Goal: Task Accomplishment & Management: Manage account settings

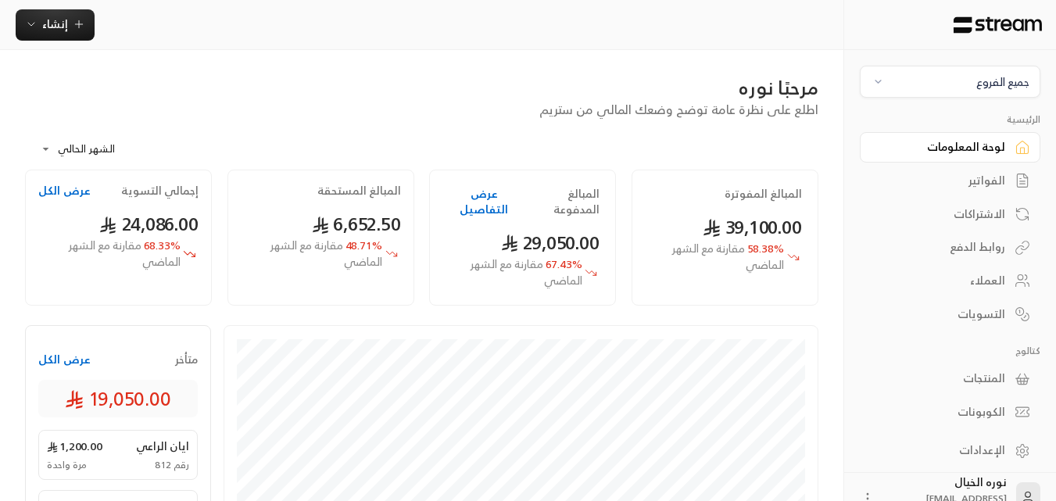
click at [984, 76] on div "جميع الفروع" at bounding box center [1002, 81] width 53 height 16
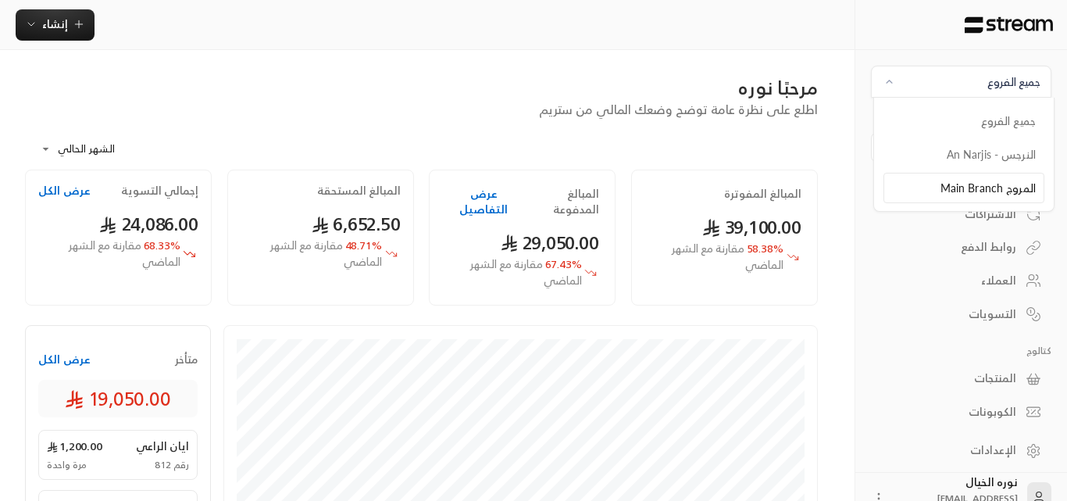
click at [987, 177] on li "المروج Main Branch" at bounding box center [964, 188] width 161 height 30
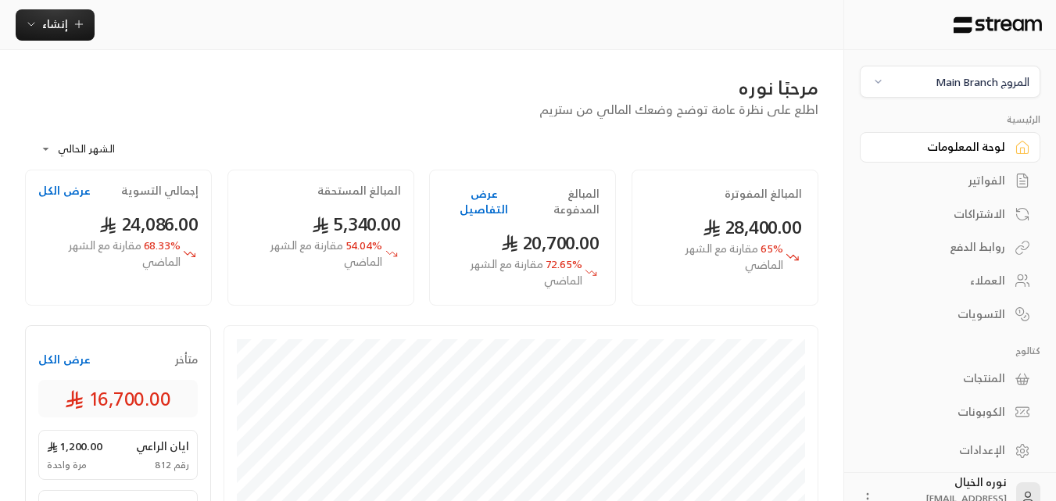
click at [1001, 177] on div "الفواتير" at bounding box center [942, 181] width 126 height 16
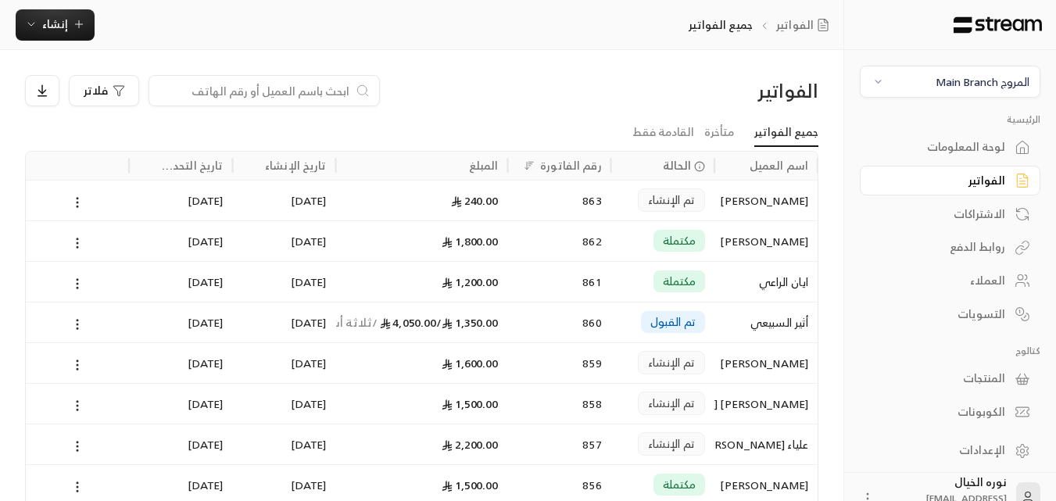
click at [222, 87] on input at bounding box center [254, 90] width 191 height 17
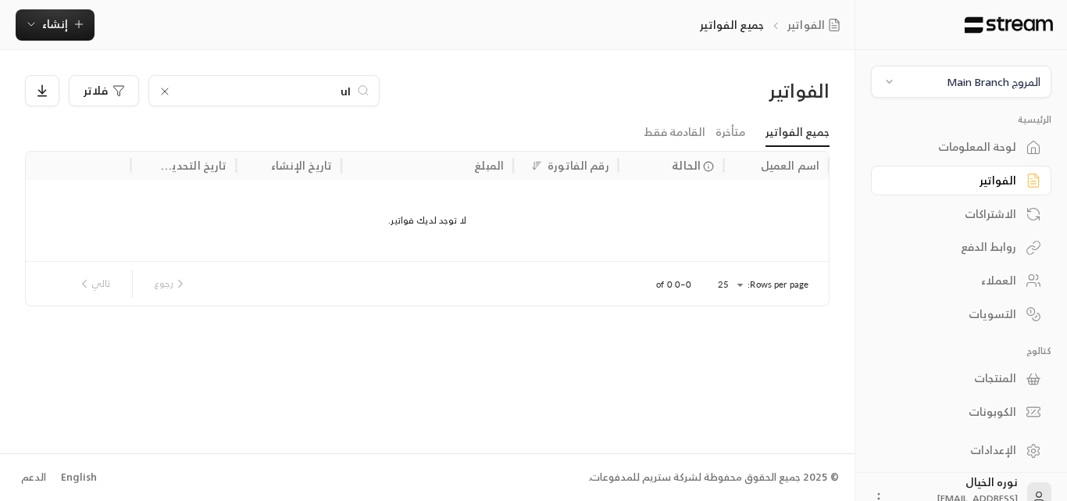
type input "u"
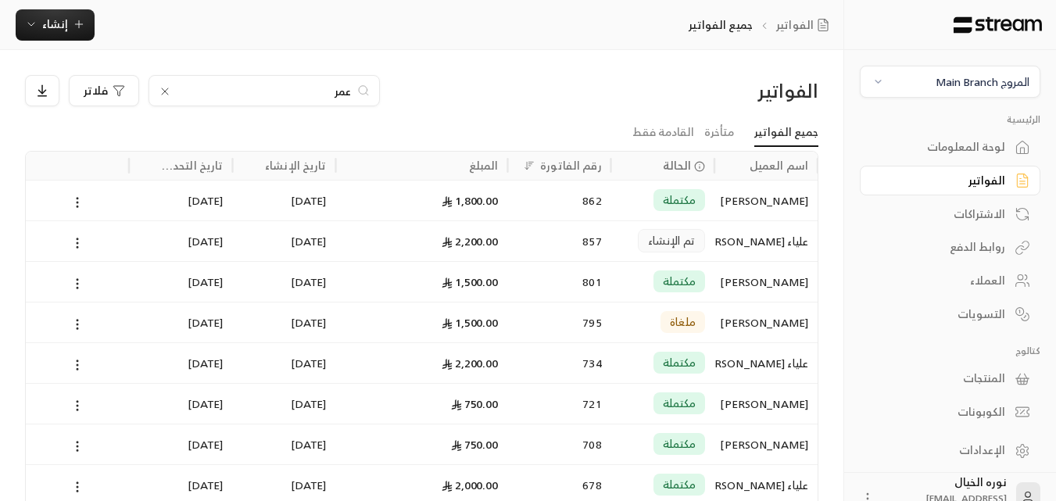
type input "عمر"
click at [723, 283] on div "[PERSON_NAME]" at bounding box center [765, 282] width 84 height 40
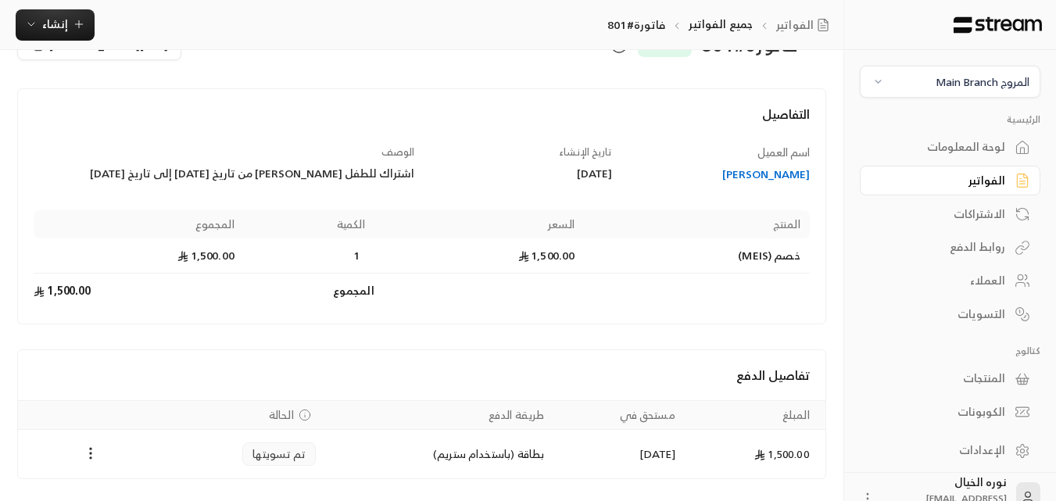
scroll to position [100, 0]
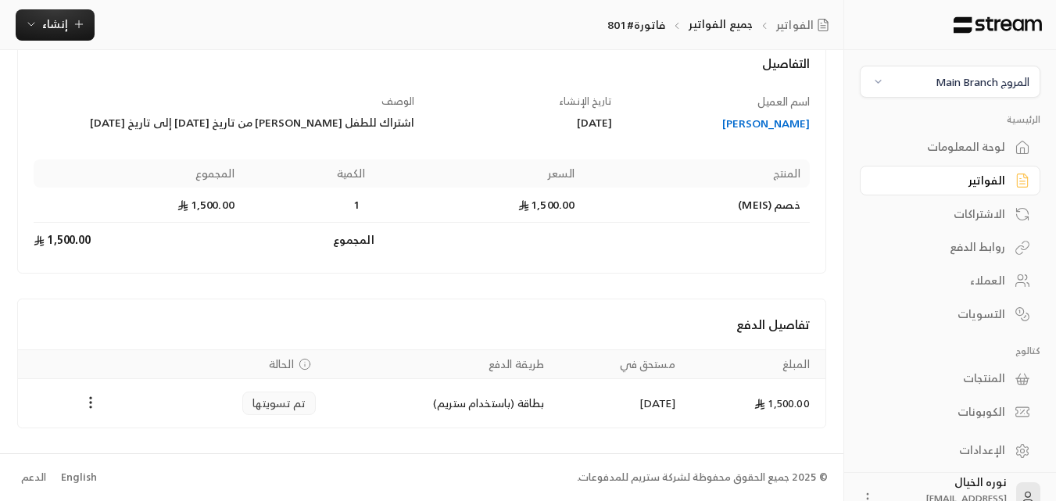
click at [798, 130] on div "[PERSON_NAME]" at bounding box center [718, 124] width 183 height 16
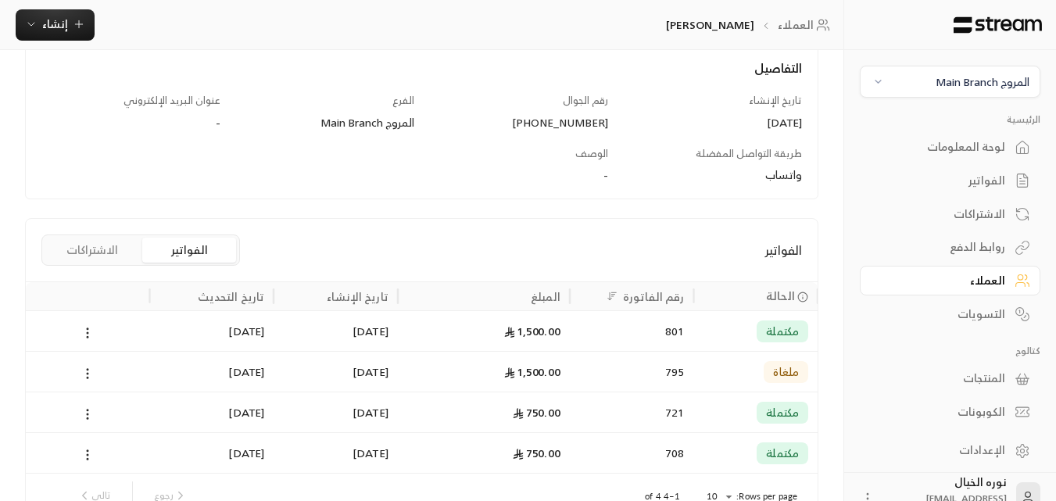
scroll to position [284, 0]
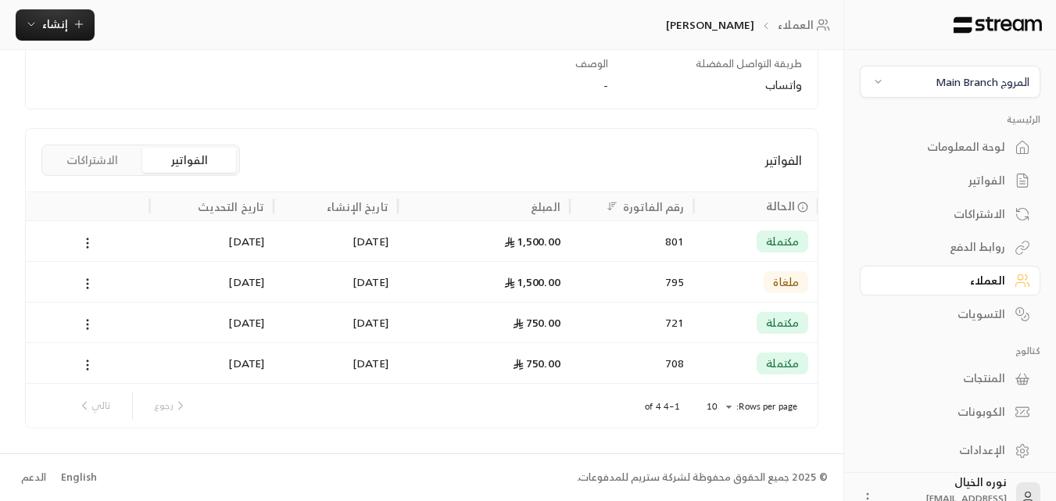
click at [427, 245] on div "1,500.00" at bounding box center [483, 241] width 153 height 40
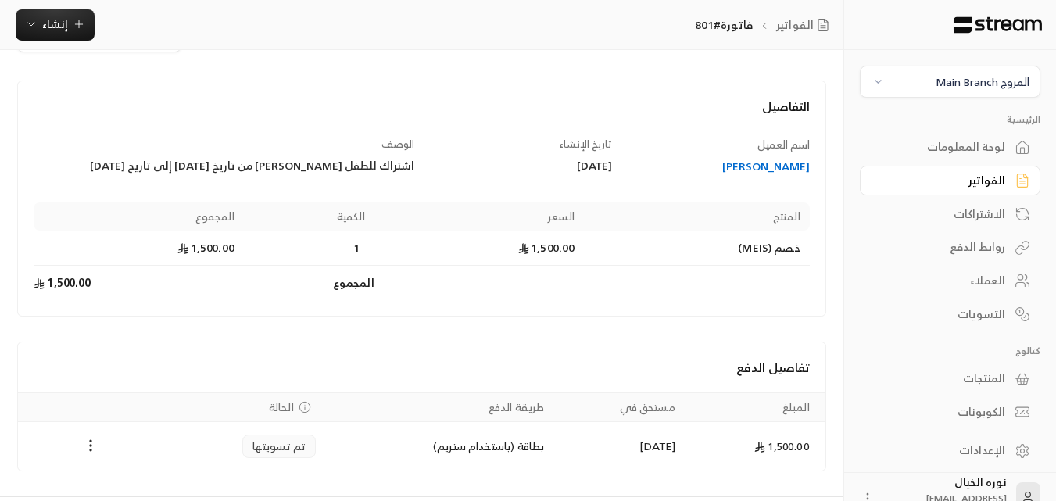
scroll to position [100, 0]
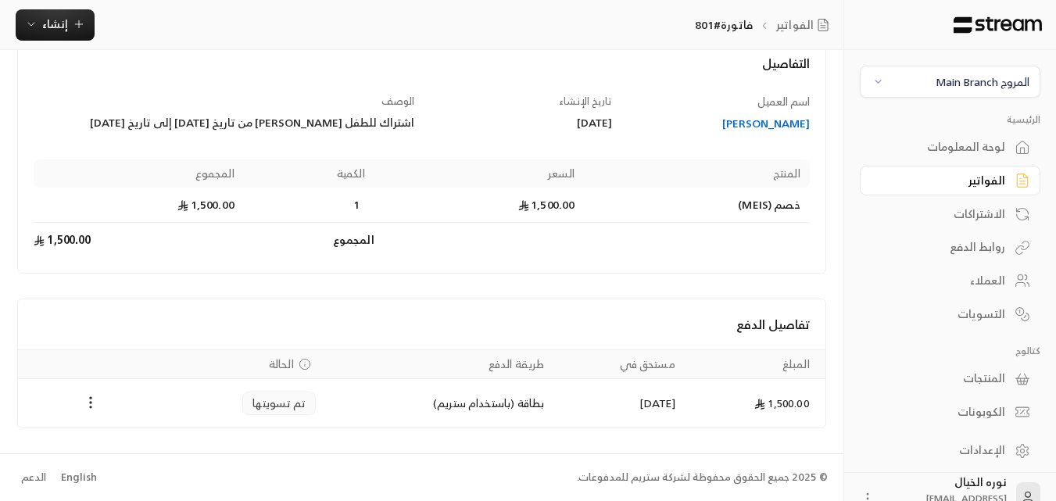
click at [787, 125] on div "[PERSON_NAME]" at bounding box center [718, 124] width 183 height 16
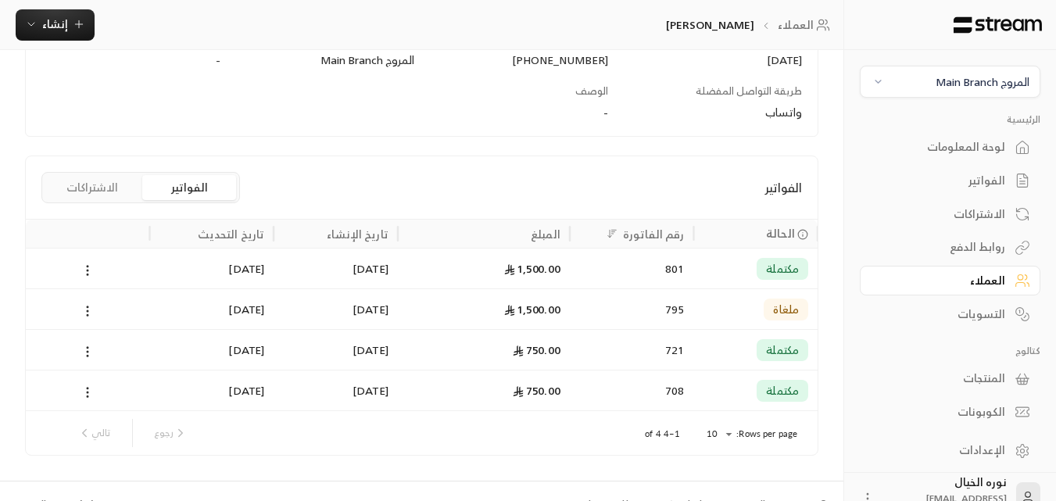
scroll to position [284, 0]
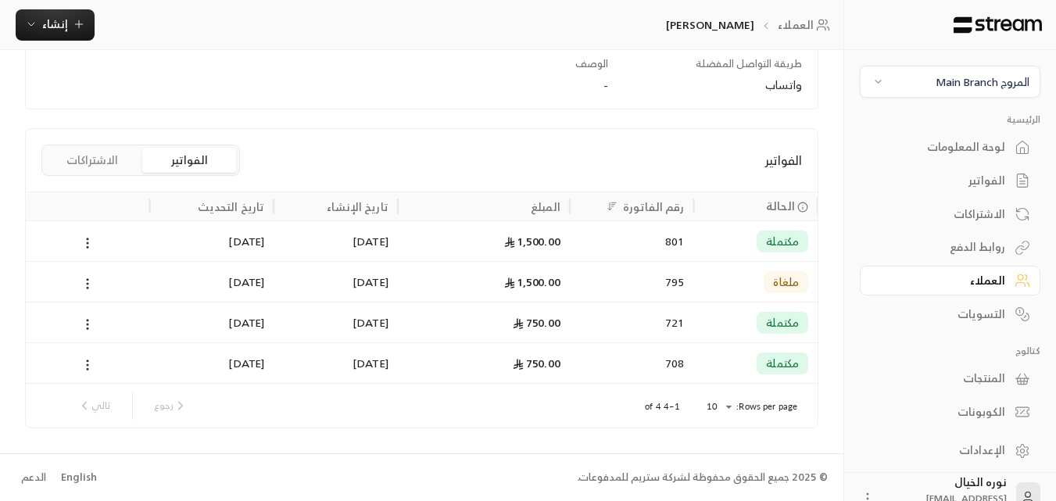
click at [252, 359] on div "[DATE]" at bounding box center [211, 363] width 105 height 40
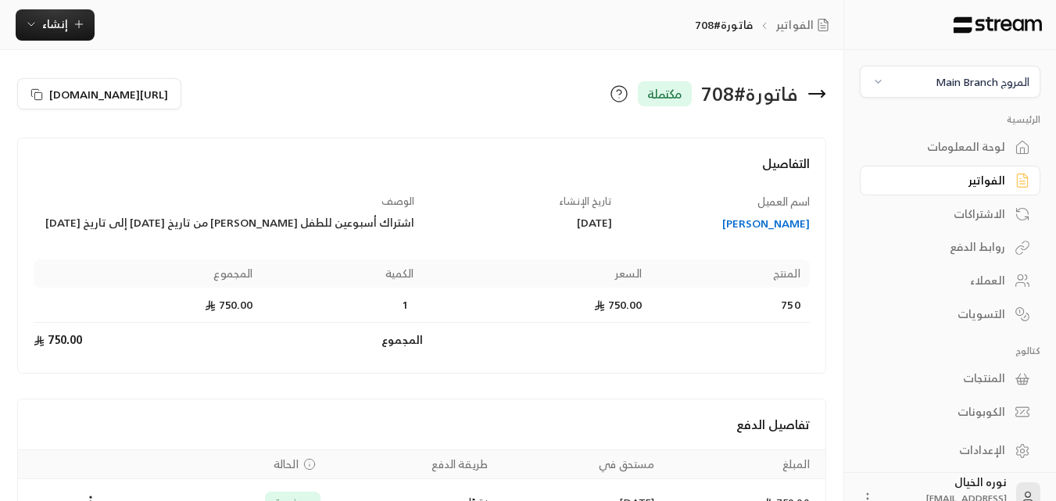
click at [790, 221] on div "[PERSON_NAME]" at bounding box center [718, 224] width 183 height 16
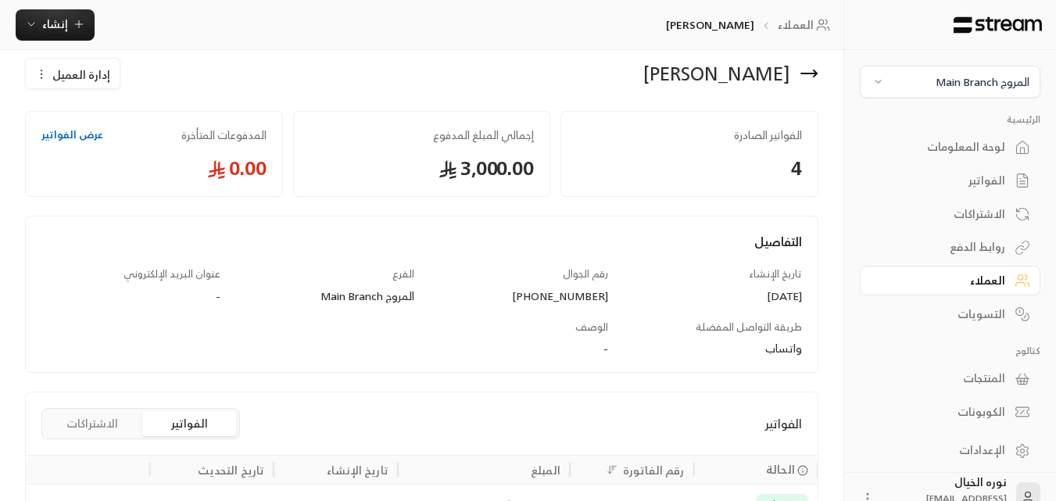
scroll to position [284, 0]
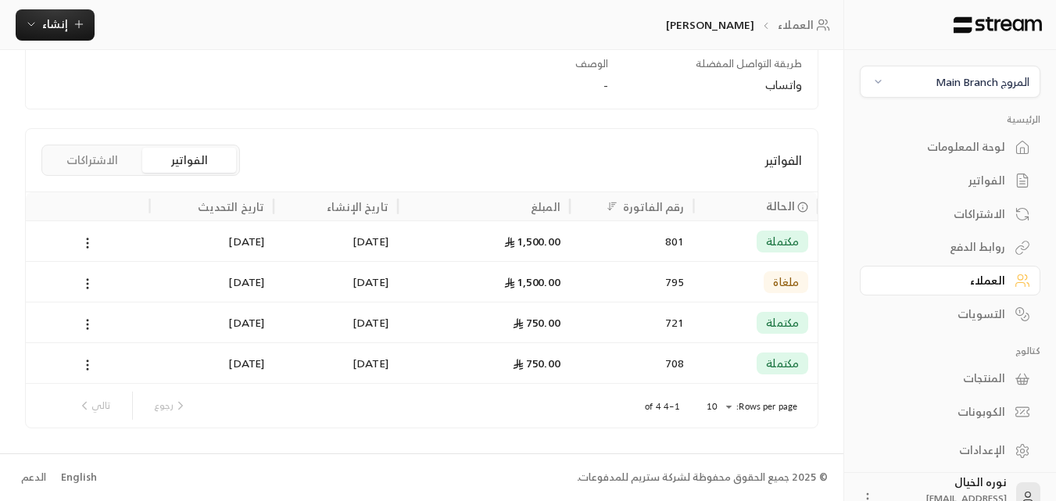
click at [463, 246] on div "1,500.00" at bounding box center [483, 241] width 153 height 40
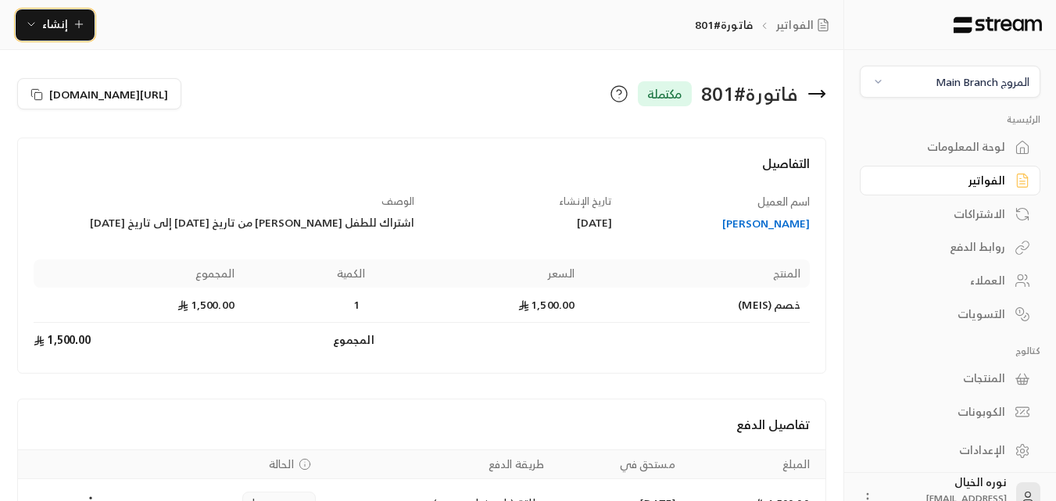
click at [70, 20] on span "إنشاء" at bounding box center [55, 24] width 60 height 20
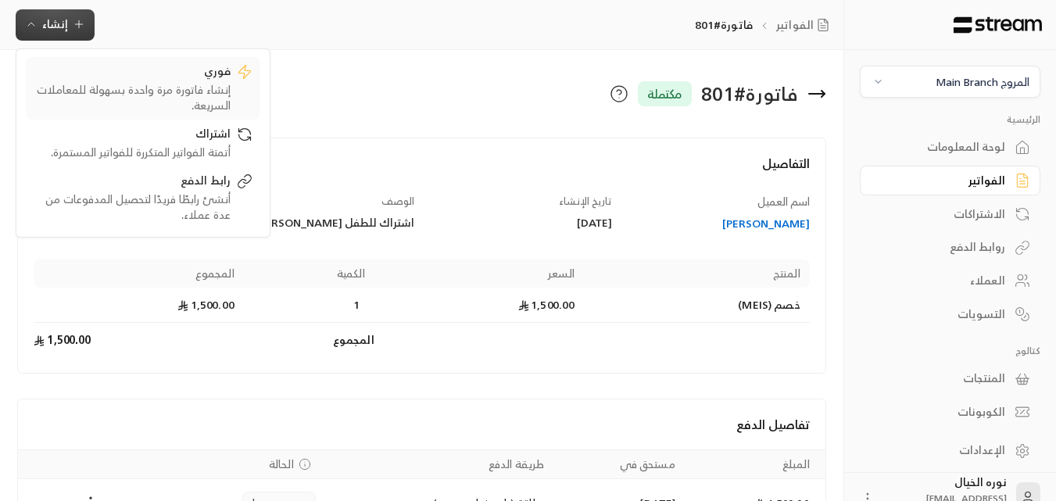
click at [205, 94] on div "إنشاء فاتورة مرة واحدة بسهولة للمعاملات السريعة." at bounding box center [132, 97] width 197 height 31
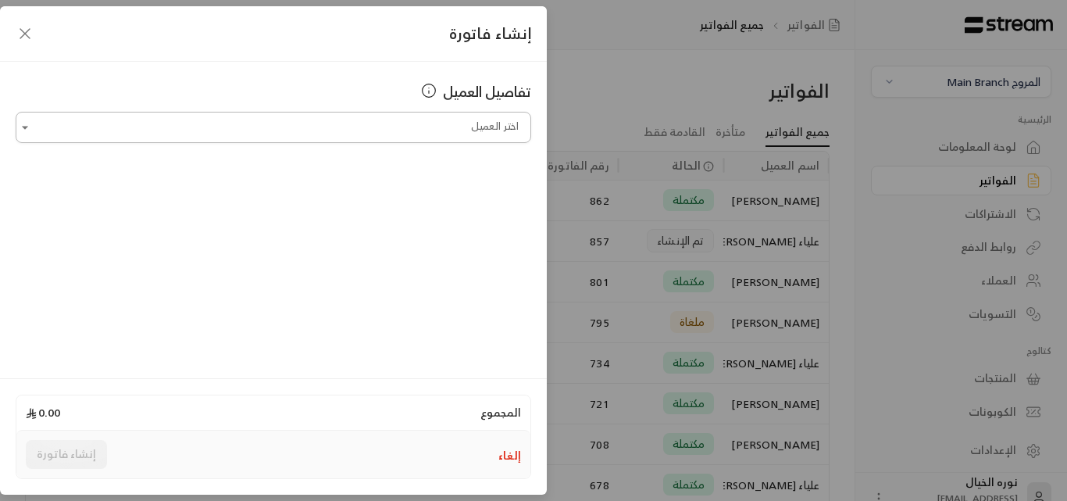
click at [449, 127] on input "اختر العميل" at bounding box center [274, 127] width 516 height 27
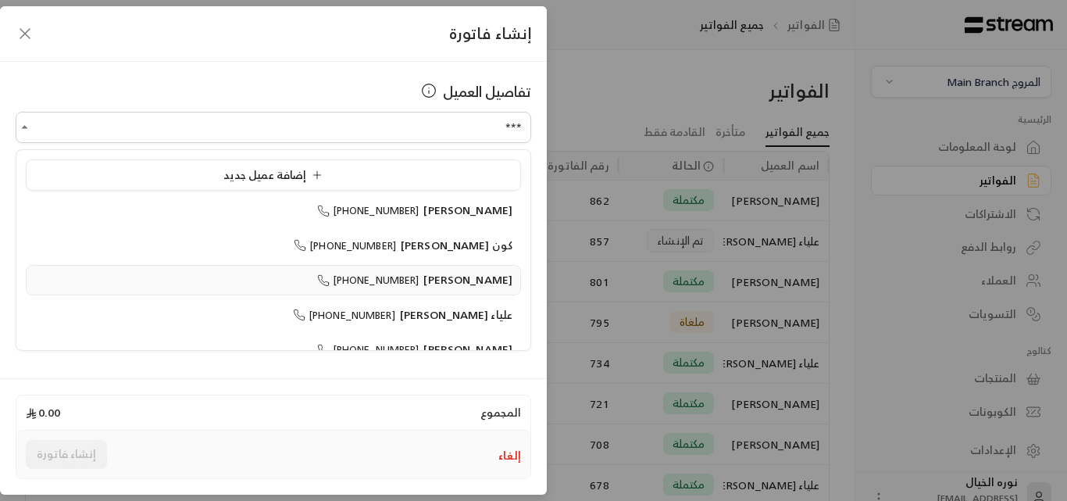
click at [487, 282] on span "[PERSON_NAME]" at bounding box center [467, 280] width 89 height 20
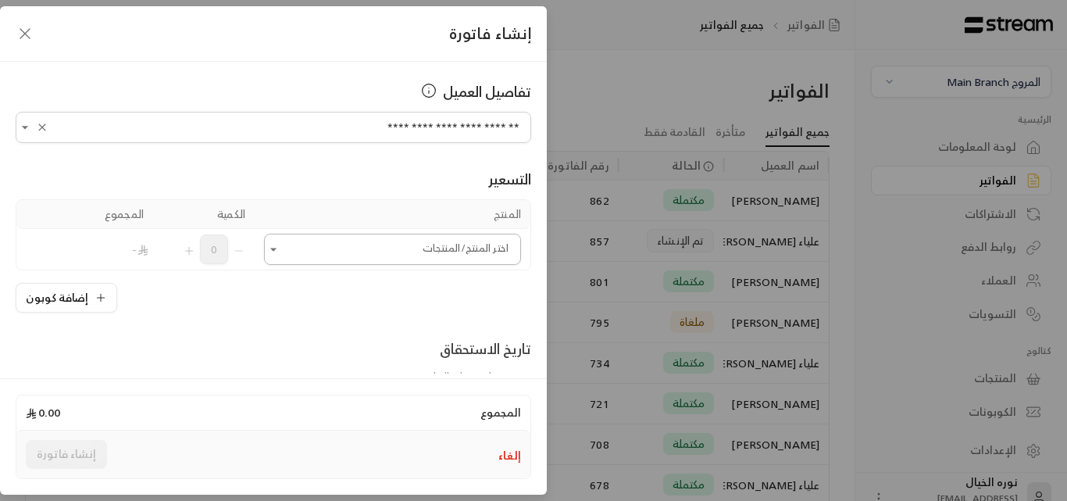
type input "**********"
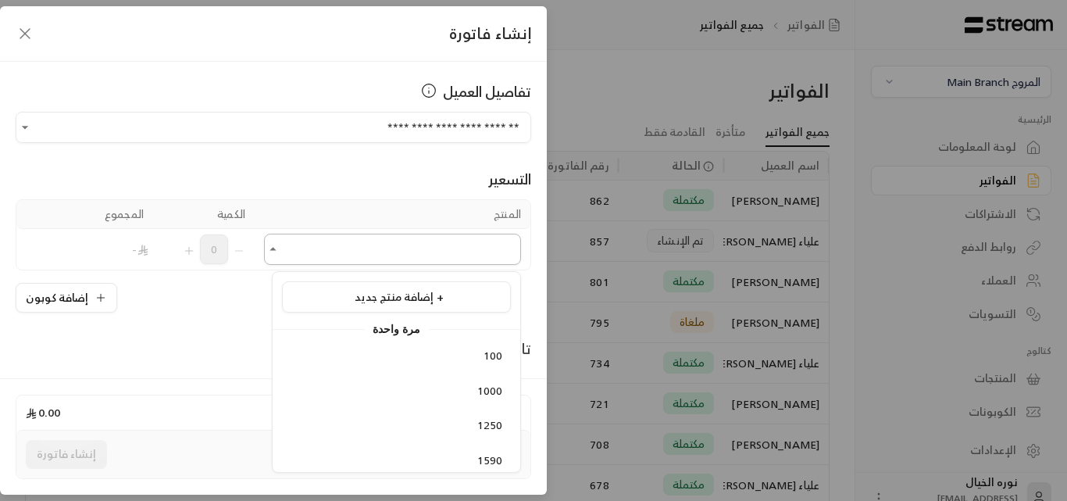
click at [413, 250] on input "اختر العميل" at bounding box center [392, 249] width 257 height 27
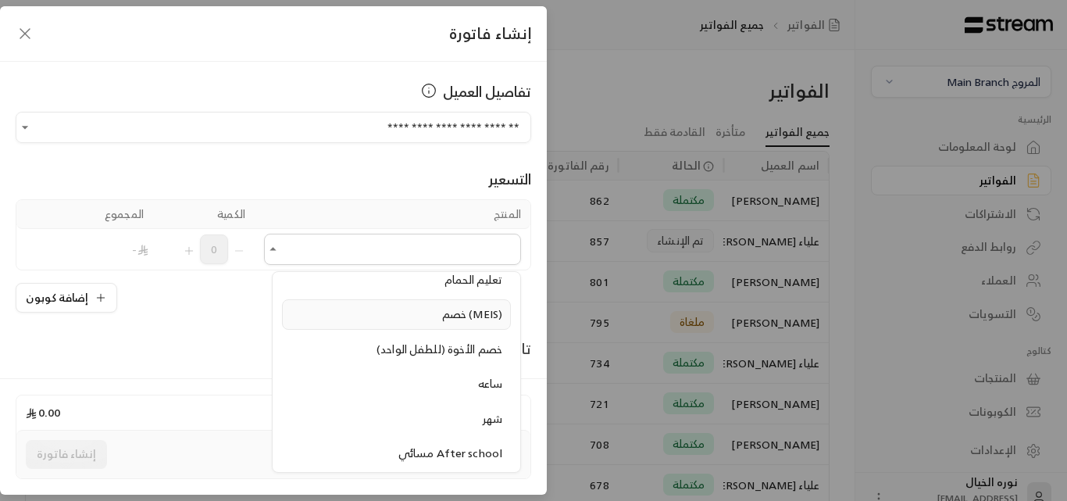
click at [455, 320] on span "خصم (MEIS)" at bounding box center [472, 314] width 60 height 20
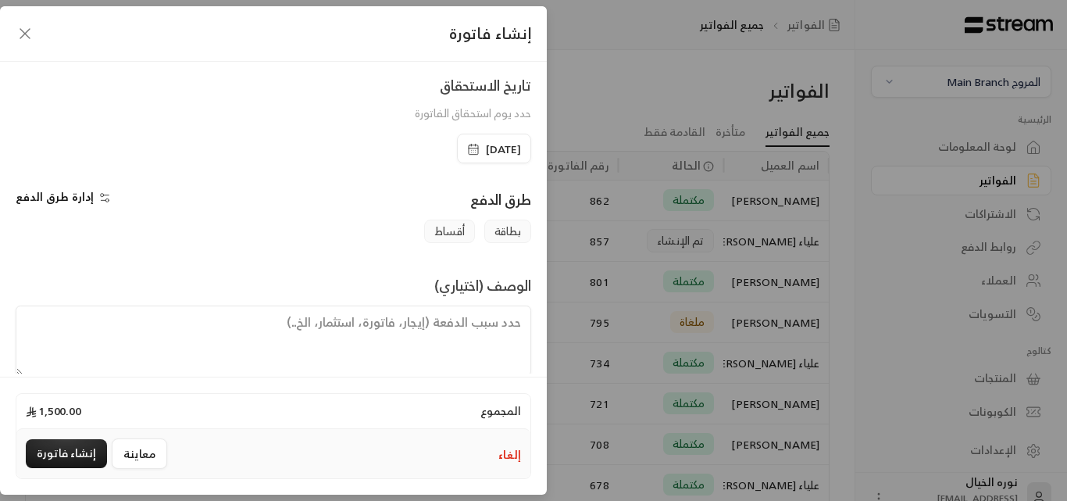
scroll to position [313, 0]
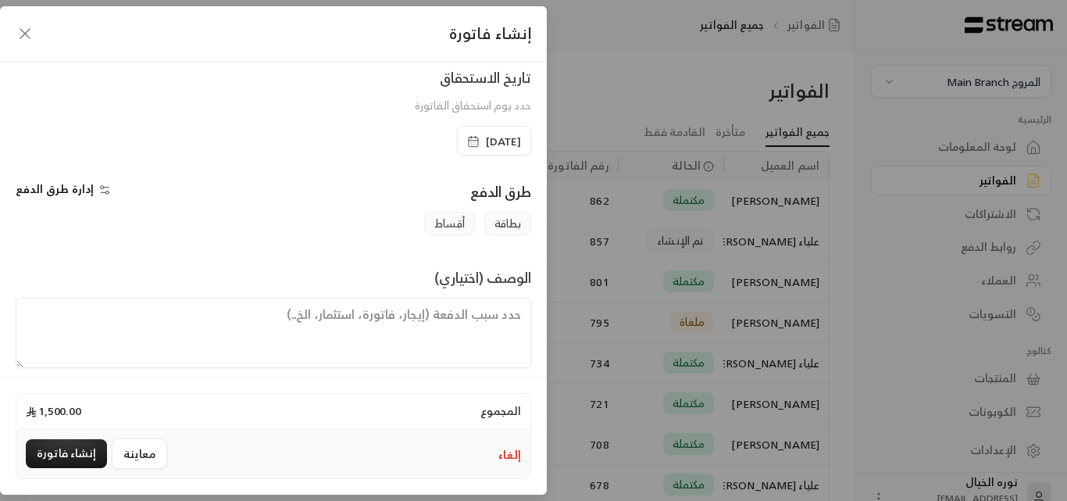
click at [467, 141] on span "[DATE]" at bounding box center [494, 142] width 54 height 16
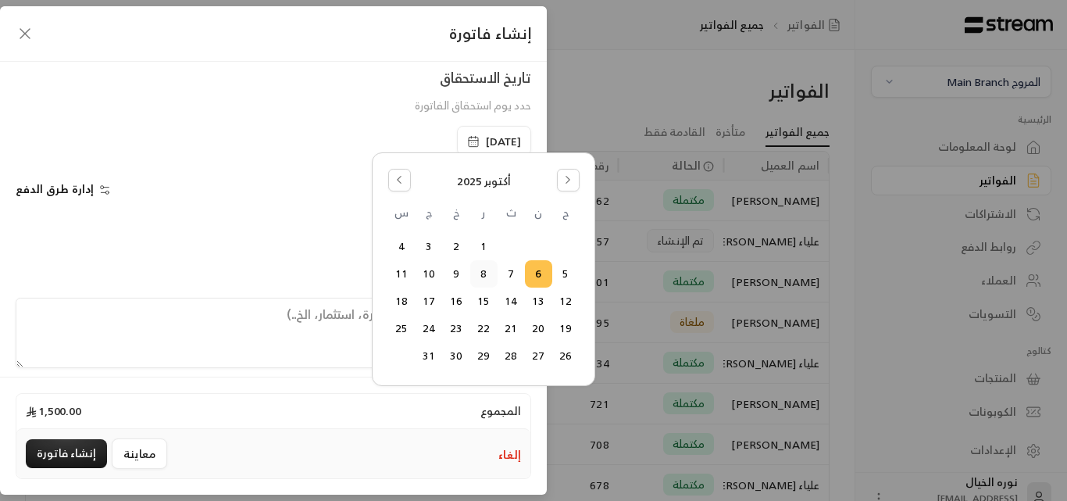
click at [487, 277] on button "8" at bounding box center [484, 274] width 26 height 26
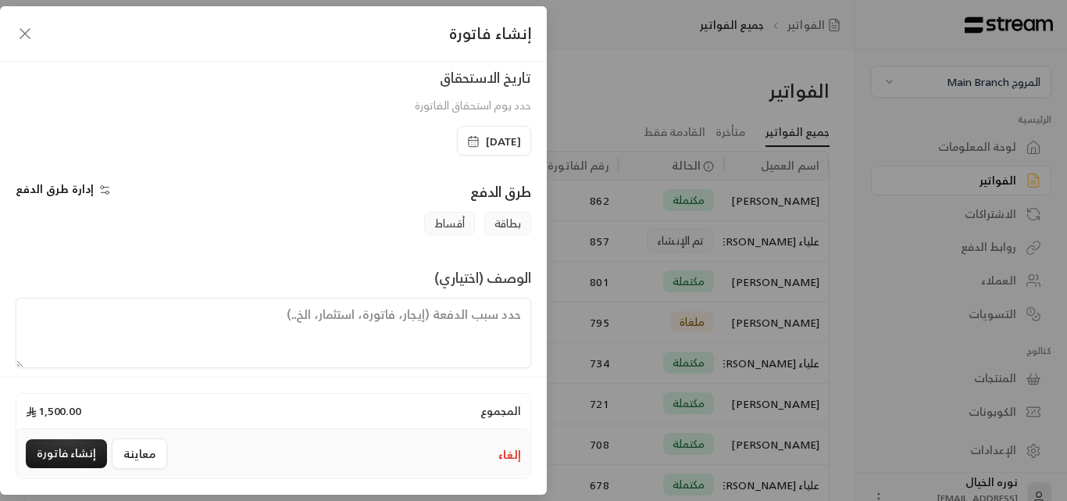
click at [475, 334] on textarea at bounding box center [274, 333] width 516 height 70
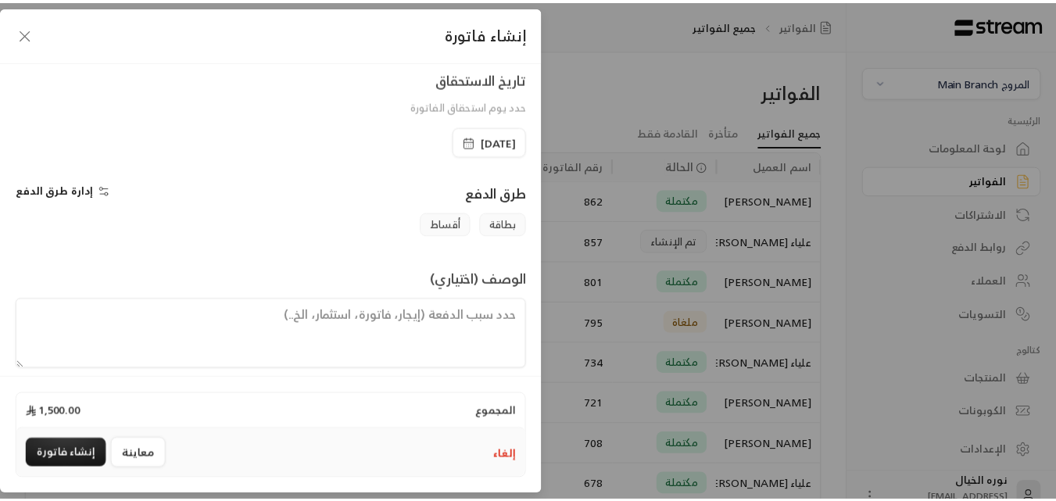
scroll to position [326, 0]
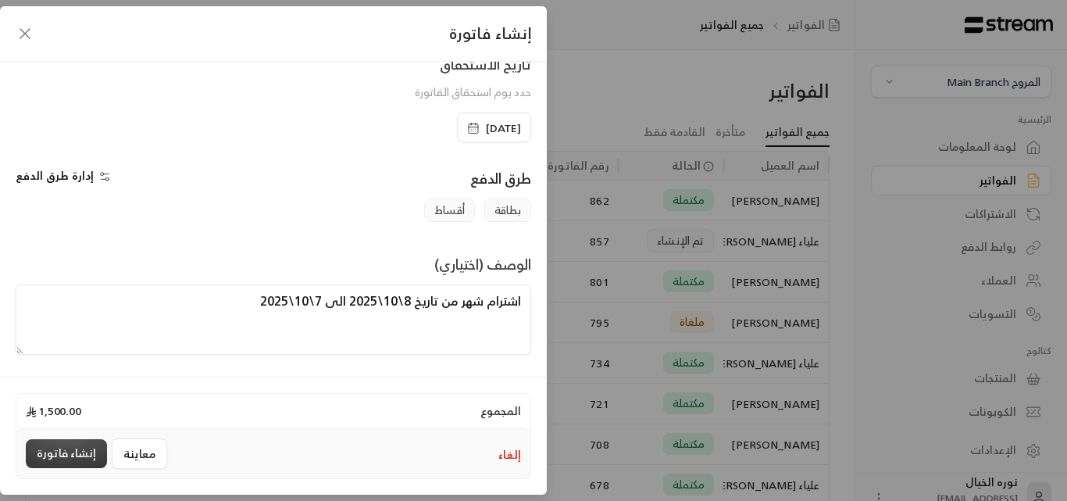
type textarea "اشترام شهر من تاريخ 8\10\2025 الى 7\10\2025"
click at [73, 446] on button "إنشاء فاتورة" at bounding box center [66, 453] width 81 height 29
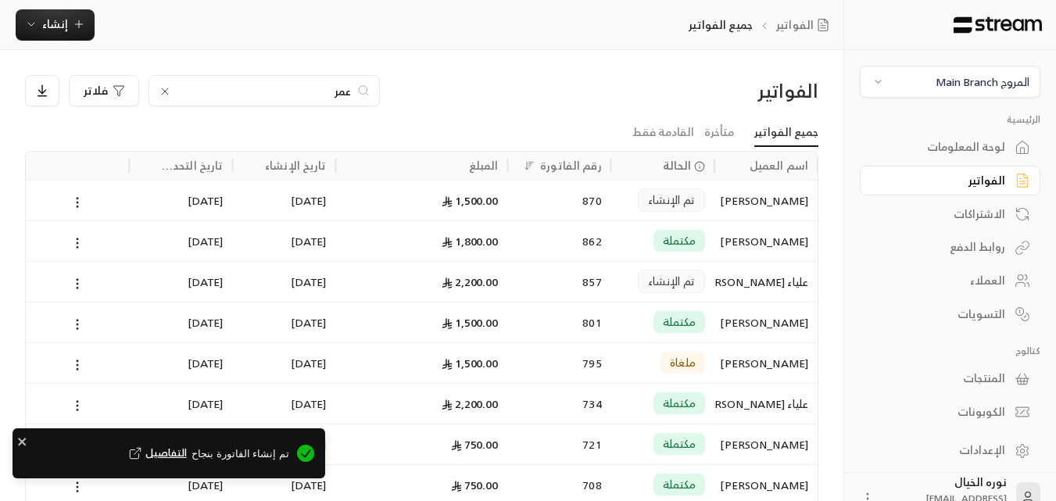
click at [649, 205] on span "تم الإنشاء" at bounding box center [671, 200] width 47 height 16
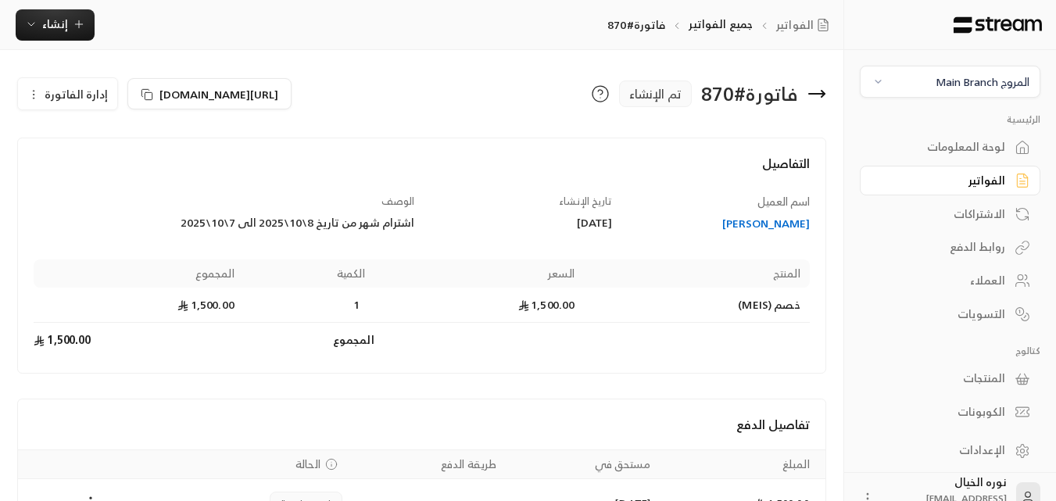
click at [399, 221] on div "اشترام شهر من تاريخ 8\10\2025 الى 7\10\2025" at bounding box center [224, 223] width 380 height 16
click at [772, 223] on div "[PERSON_NAME]" at bounding box center [718, 224] width 183 height 16
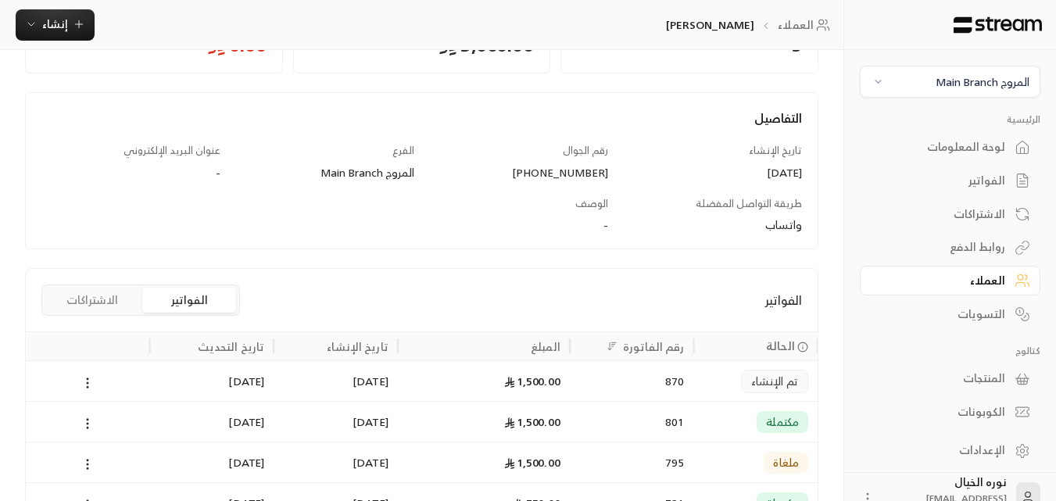
scroll to position [324, 0]
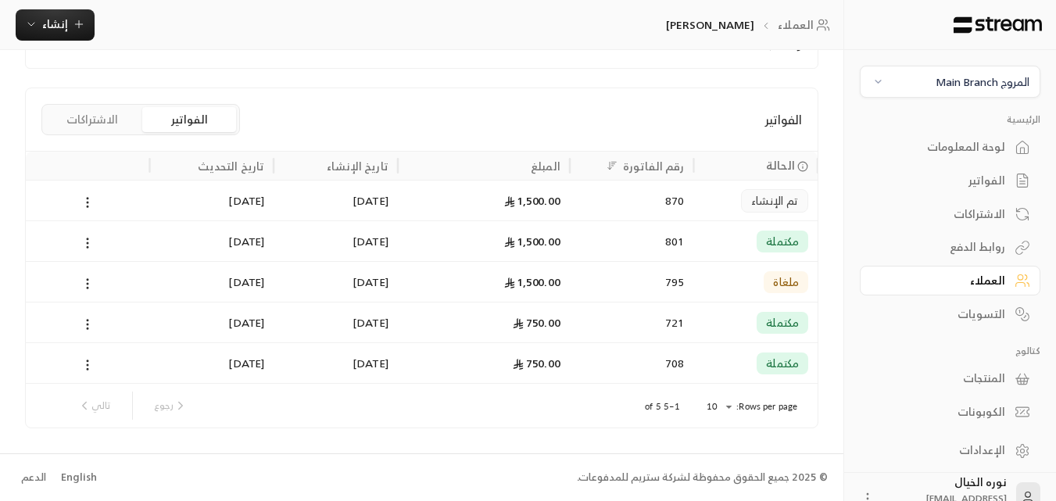
click at [540, 200] on div "1,500.00" at bounding box center [483, 200] width 153 height 40
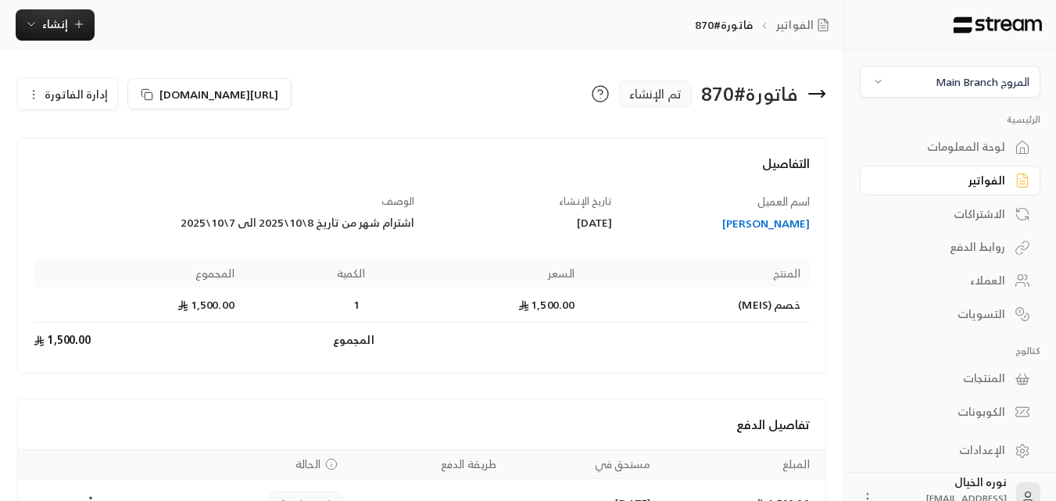
click at [71, 94] on span "إدارة الفاتورة" at bounding box center [76, 94] width 63 height 20
click at [98, 141] on span "تعديل" at bounding box center [102, 139] width 29 height 13
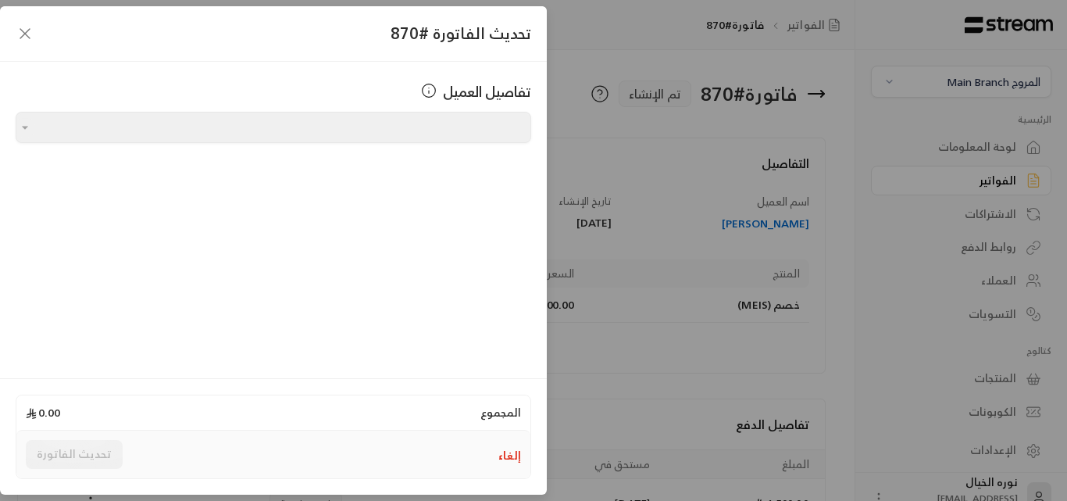
click at [17, 126] on div at bounding box center [24, 127] width 17 height 19
click at [23, 35] on icon "button" at bounding box center [25, 33] width 19 height 19
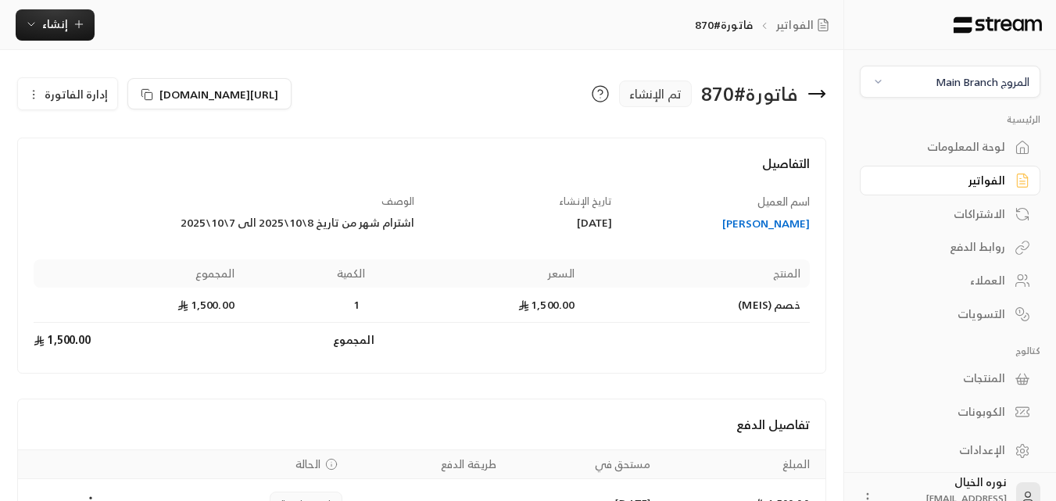
click at [34, 94] on icon "button" at bounding box center [33, 94] width 13 height 13
click at [109, 140] on span "تعديل" at bounding box center [102, 139] width 29 height 13
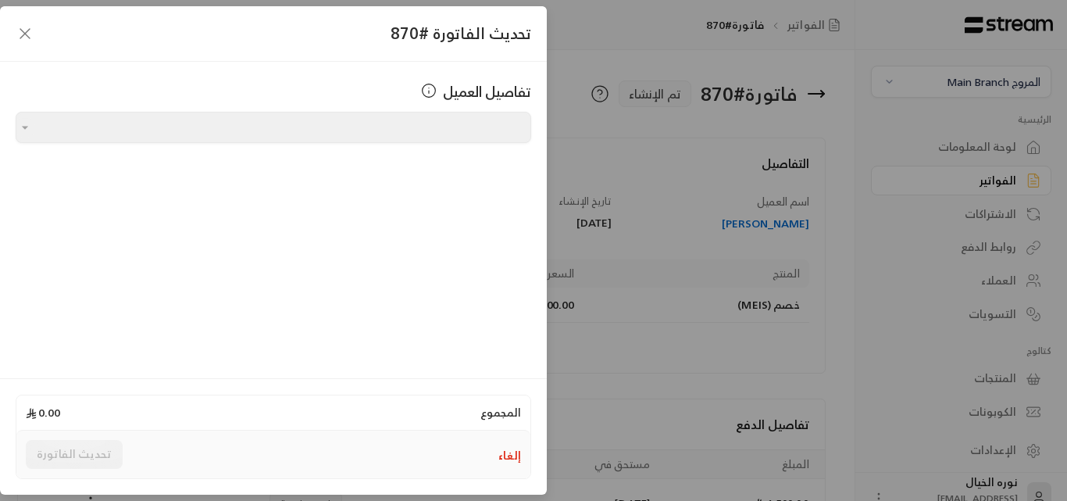
click at [505, 458] on button "إلغاء" at bounding box center [509, 456] width 23 height 16
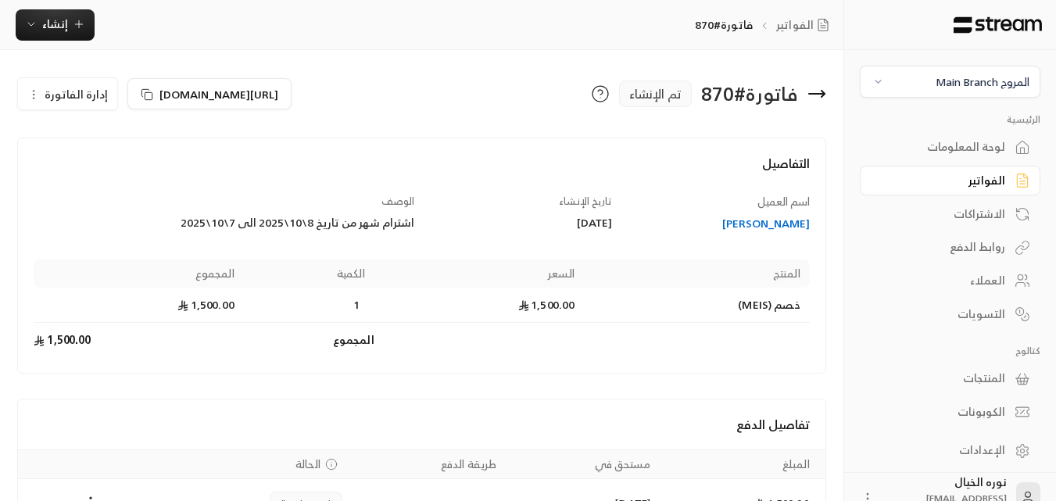
scroll to position [78, 0]
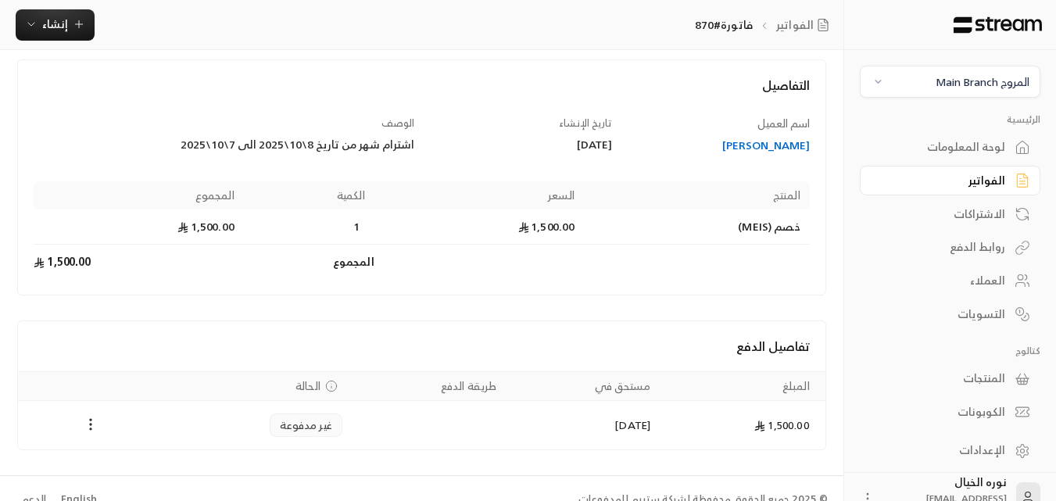
click at [775, 141] on div "[PERSON_NAME]" at bounding box center [718, 146] width 183 height 16
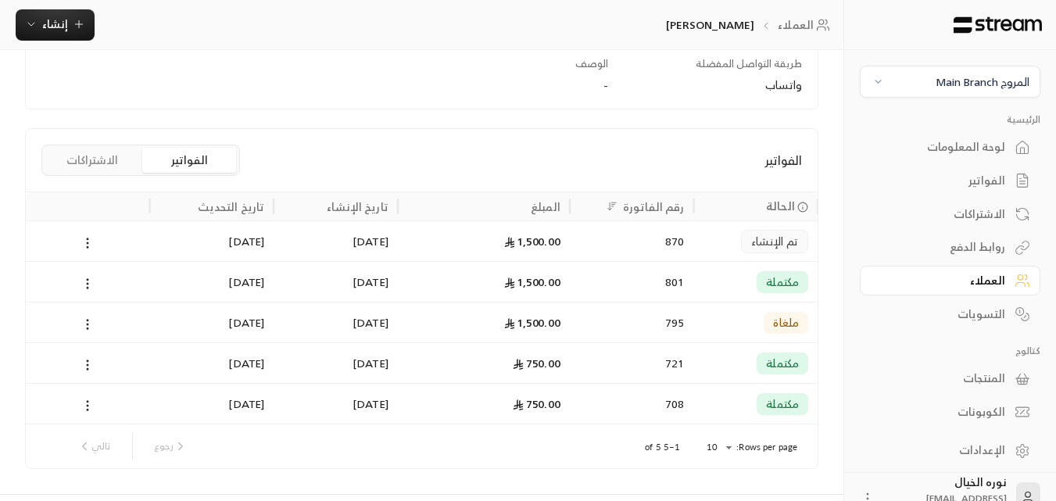
scroll to position [313, 0]
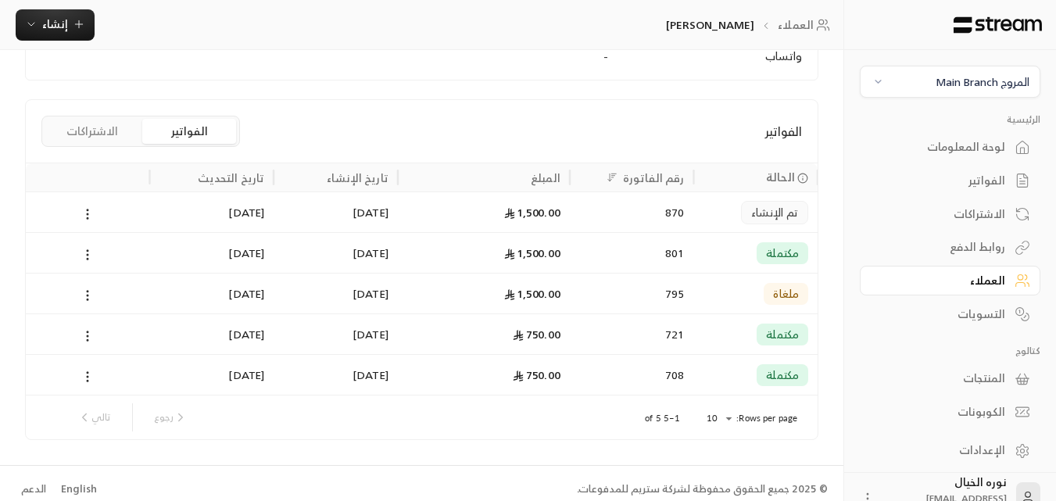
click at [775, 205] on span "تم الإنشاء" at bounding box center [774, 213] width 47 height 16
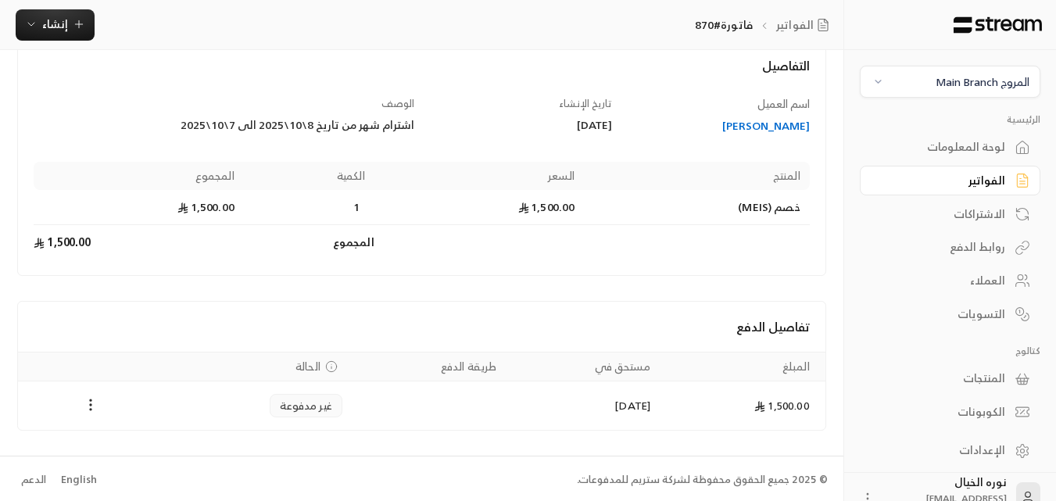
scroll to position [100, 0]
click at [86, 399] on icon "Payments" at bounding box center [91, 403] width 16 height 16
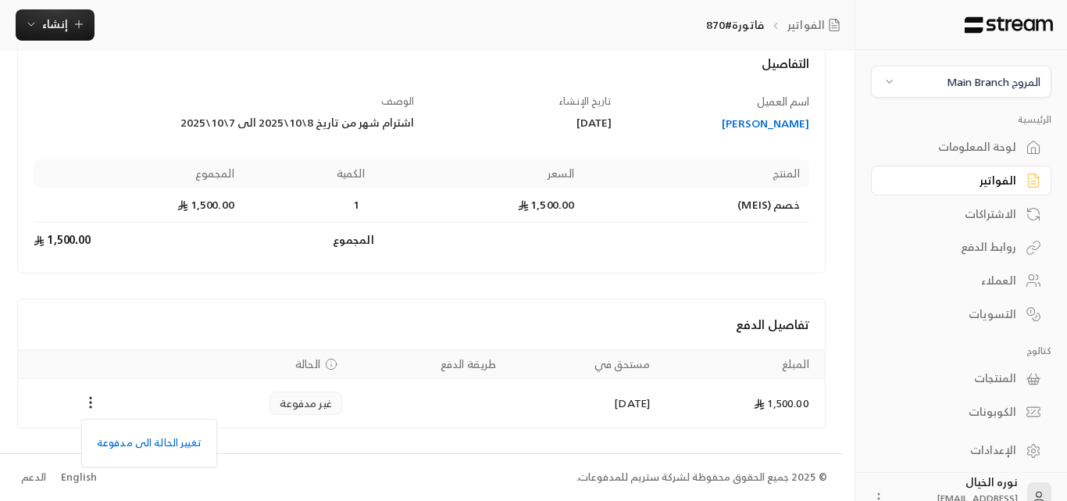
click at [166, 375] on div at bounding box center [533, 250] width 1067 height 501
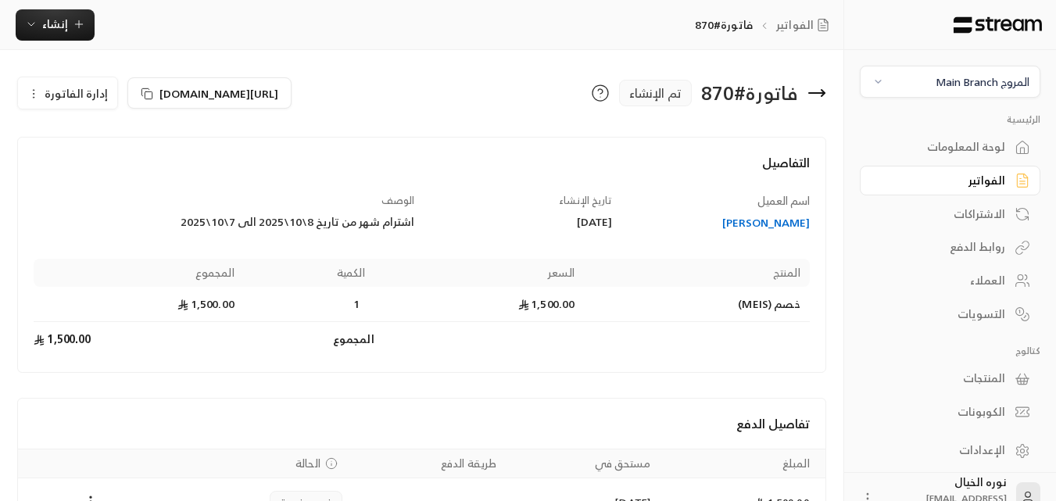
scroll to position [0, 0]
click at [79, 98] on span "إدارة الفاتورة" at bounding box center [76, 94] width 63 height 20
click at [108, 133] on span "تعديل" at bounding box center [102, 139] width 29 height 13
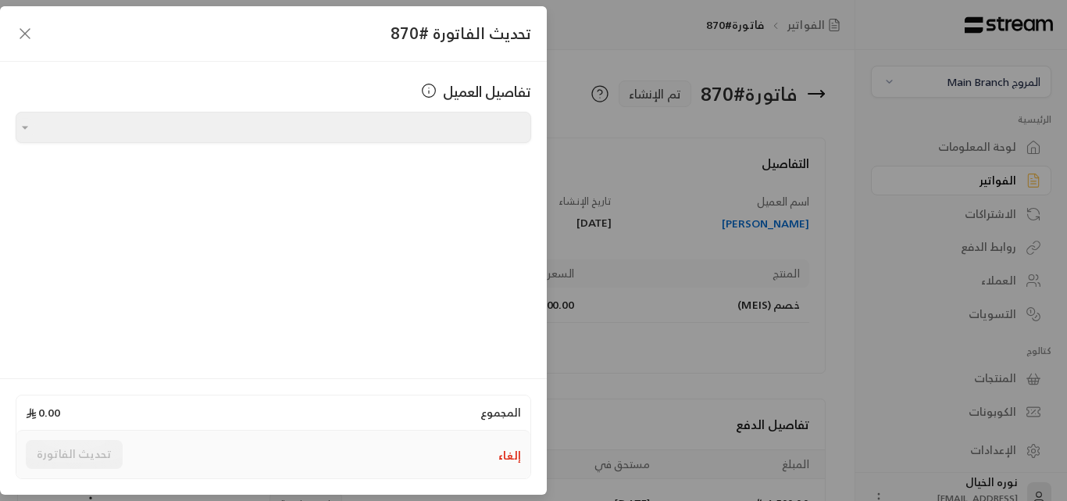
click at [23, 34] on icon "button" at bounding box center [25, 33] width 19 height 19
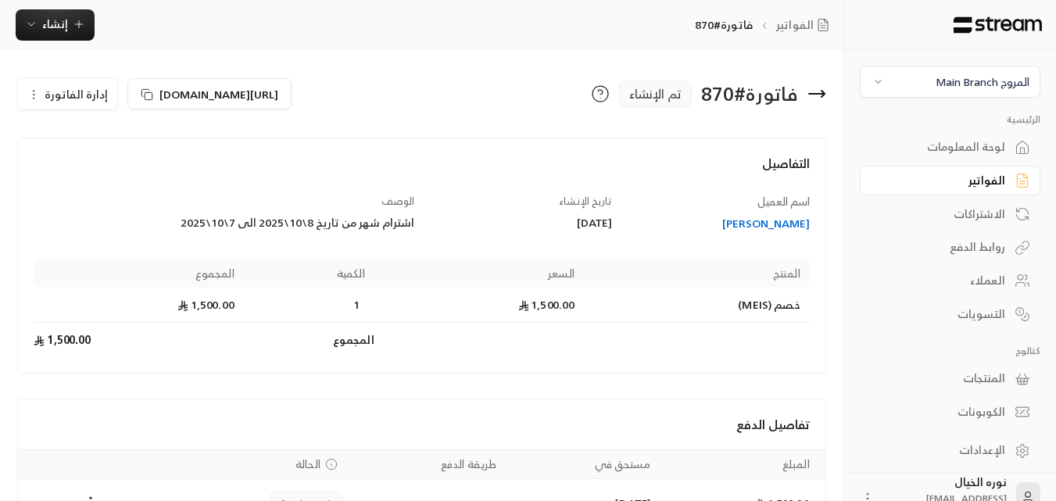
click at [70, 93] on span "إدارة الفاتورة" at bounding box center [76, 94] width 63 height 20
click at [379, 219] on div "اشترام شهر من تاريخ 8\10\2025 الى 7\10\2025" at bounding box center [224, 223] width 380 height 16
click at [790, 220] on div "[PERSON_NAME]" at bounding box center [718, 224] width 183 height 16
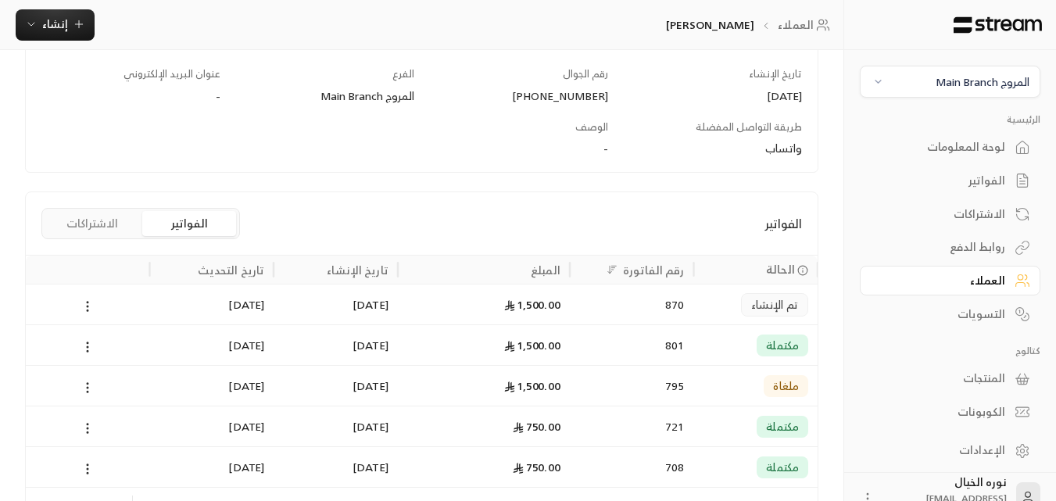
scroll to position [234, 0]
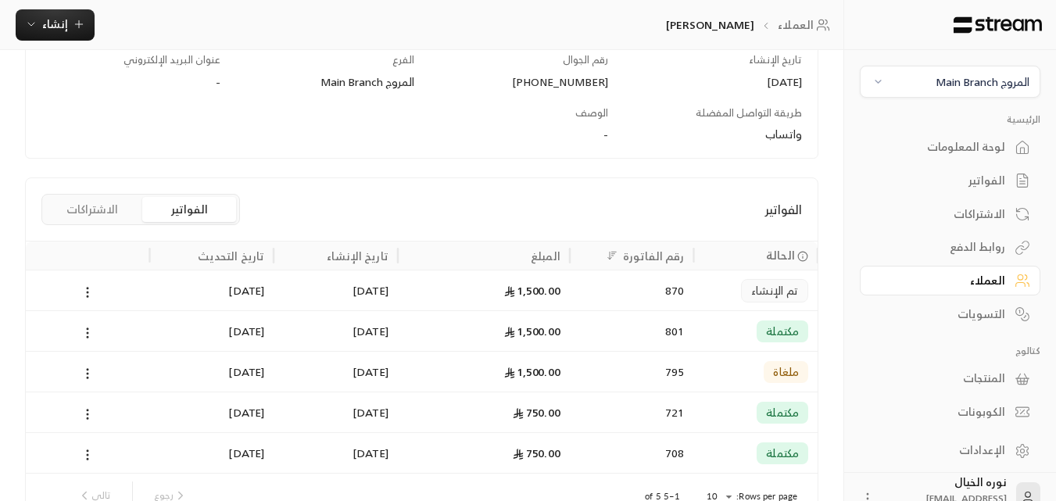
click at [773, 291] on span "تم الإنشاء" at bounding box center [774, 291] width 47 height 16
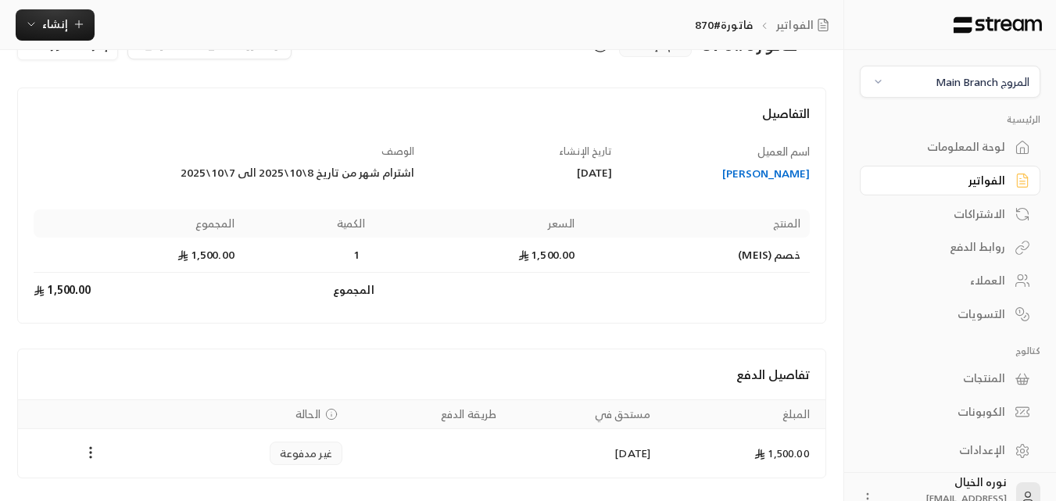
scroll to position [100, 0]
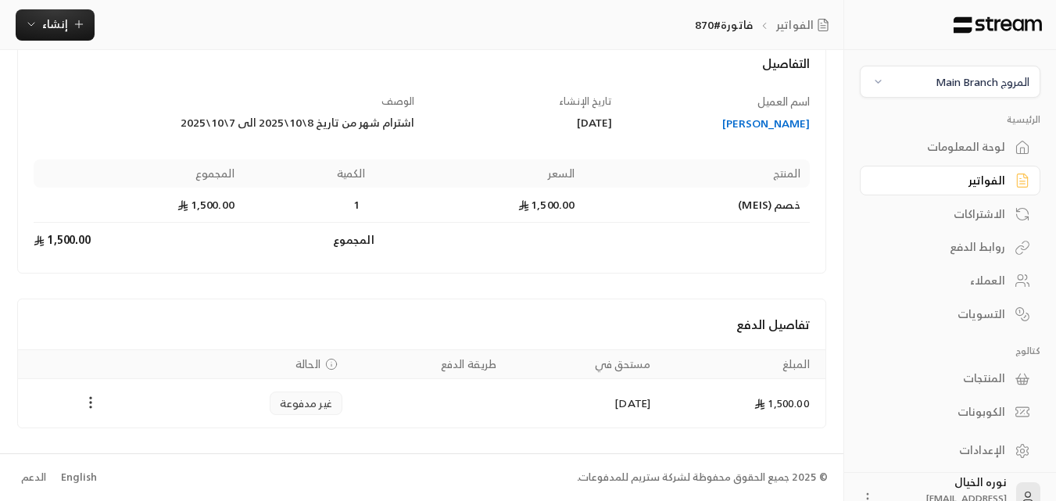
click at [89, 402] on icon "Payments" at bounding box center [91, 403] width 16 height 16
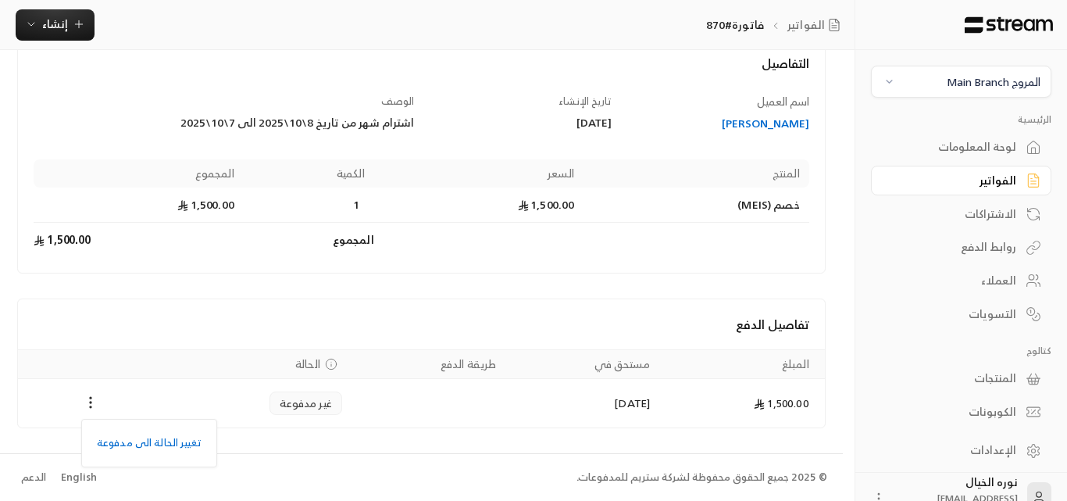
click at [159, 345] on div at bounding box center [533, 250] width 1067 height 501
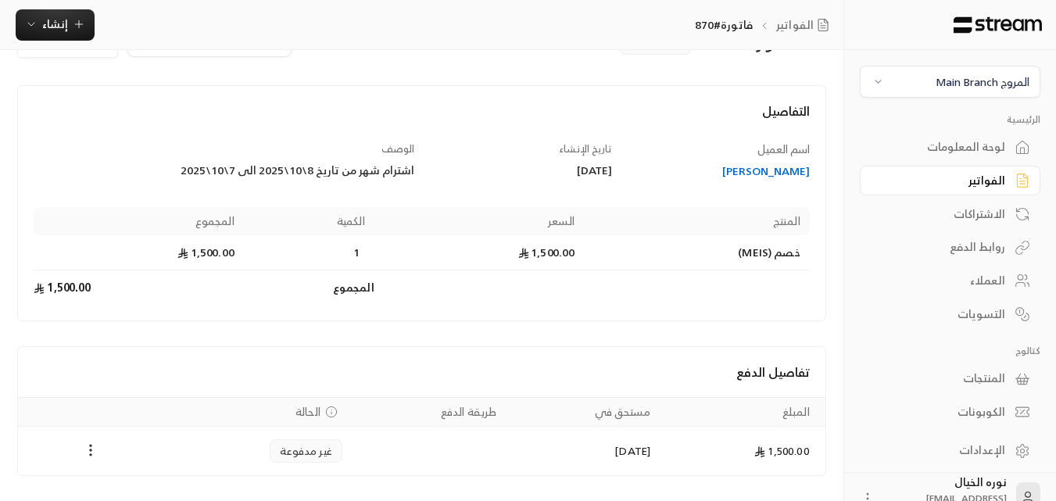
scroll to position [0, 0]
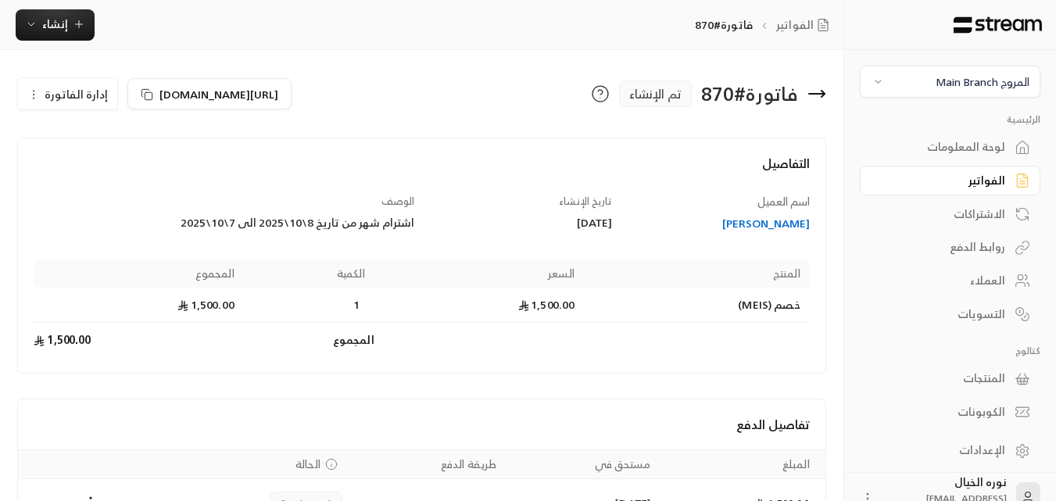
click at [25, 94] on button "إدارة الفاتورة" at bounding box center [67, 93] width 99 height 31
click at [59, 98] on span "إدارة الفاتورة" at bounding box center [76, 94] width 63 height 20
click at [86, 114] on div "فاتورة # 870 تم الإنشاء [URL][DOMAIN_NAME] إدارة الفاتورة تعديل إلغاء" at bounding box center [421, 100] width 809 height 50
click at [90, 100] on span "إدارة الفاتورة" at bounding box center [76, 94] width 63 height 20
click at [107, 144] on span "تعديل" at bounding box center [102, 139] width 29 height 13
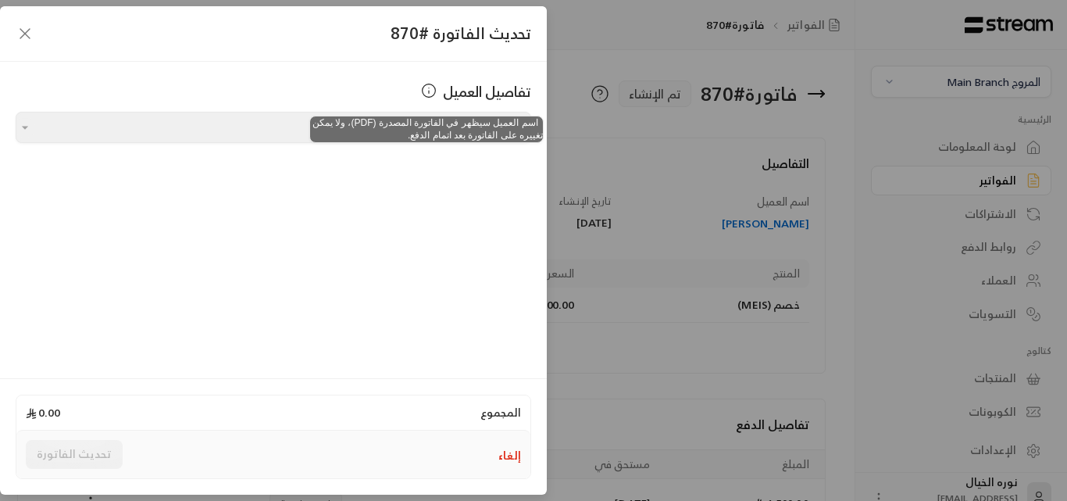
click at [429, 86] on icon at bounding box center [429, 91] width 16 height 16
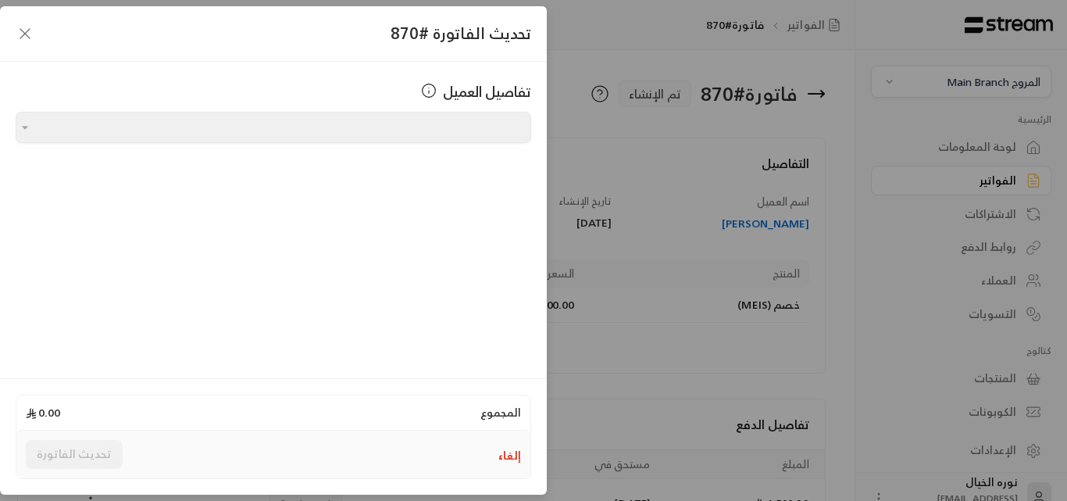
click at [30, 34] on icon "button" at bounding box center [25, 33] width 19 height 19
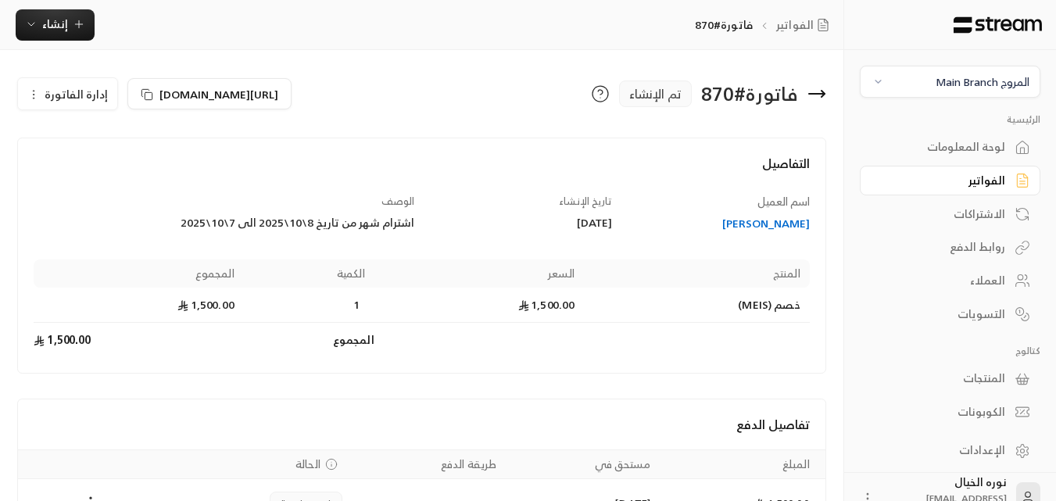
click at [377, 226] on div "اشترام شهر من تاريخ 8\10\2025 الى 7\10\2025" at bounding box center [224, 223] width 380 height 16
click at [602, 95] on icon at bounding box center [600, 93] width 19 height 19
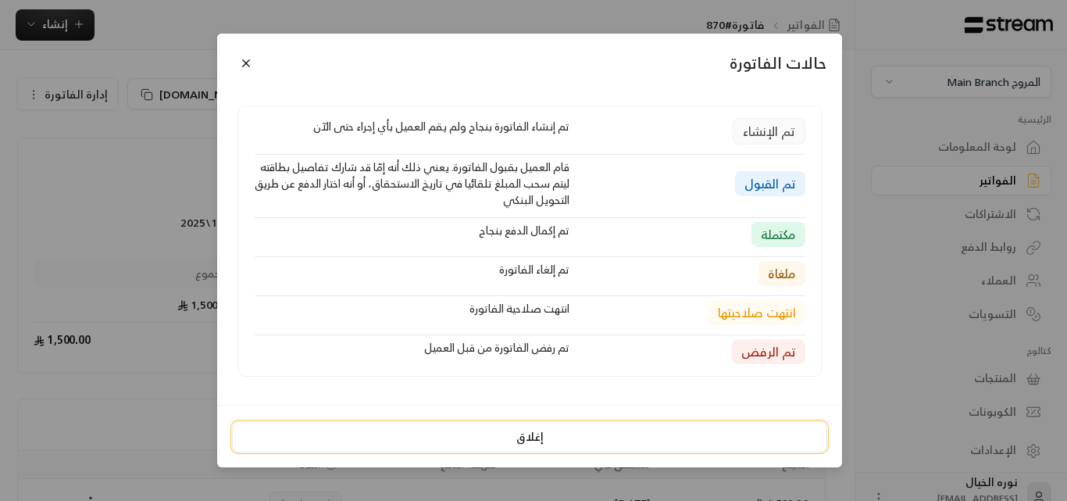
click at [538, 439] on button "إغلاق" at bounding box center [529, 436] width 595 height 31
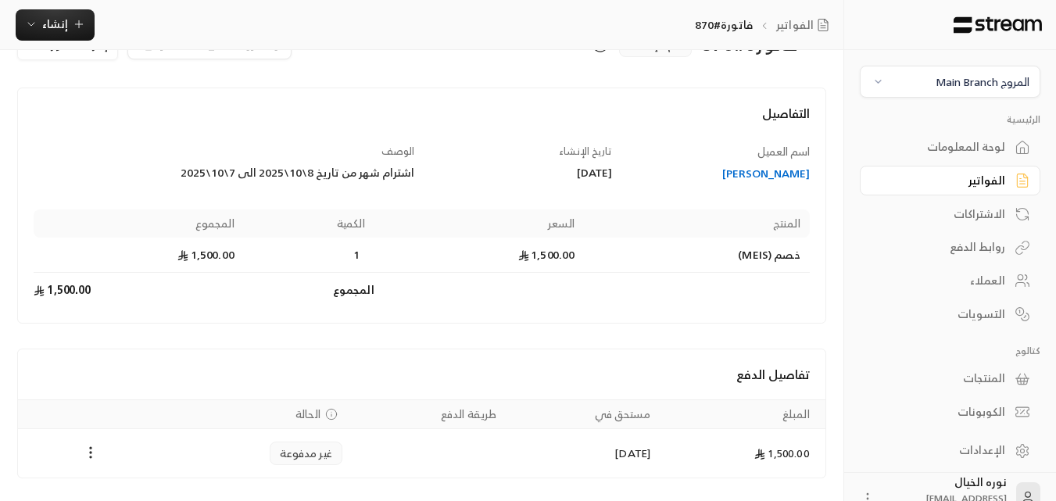
scroll to position [100, 0]
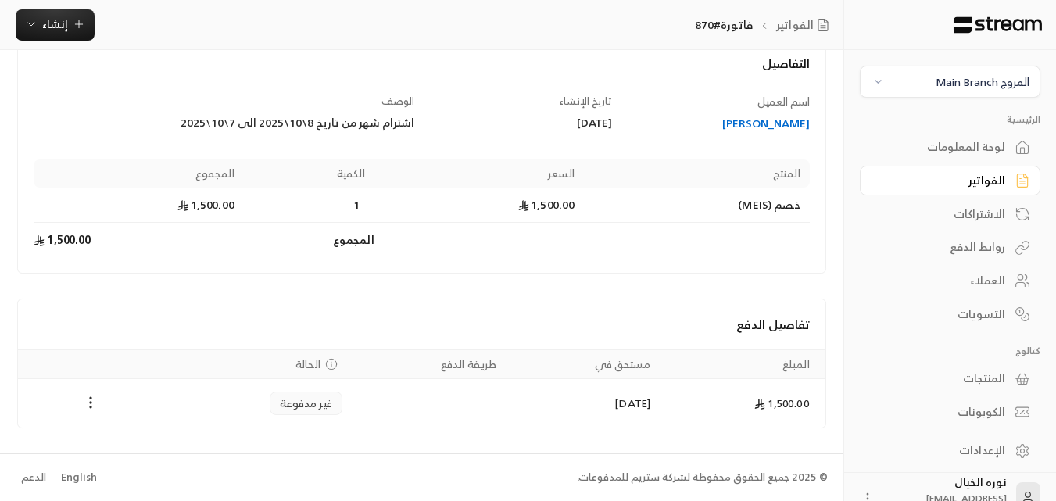
click at [385, 120] on div "اشترام شهر من تاريخ 8\10\2025 الى 7\10\2025" at bounding box center [224, 123] width 380 height 16
drag, startPoint x: 385, startPoint y: 120, endPoint x: 322, endPoint y: 120, distance: 63.3
click at [322, 120] on div "اشترام شهر من تاريخ 8\10\2025 الى 7\10\2025" at bounding box center [224, 123] width 380 height 16
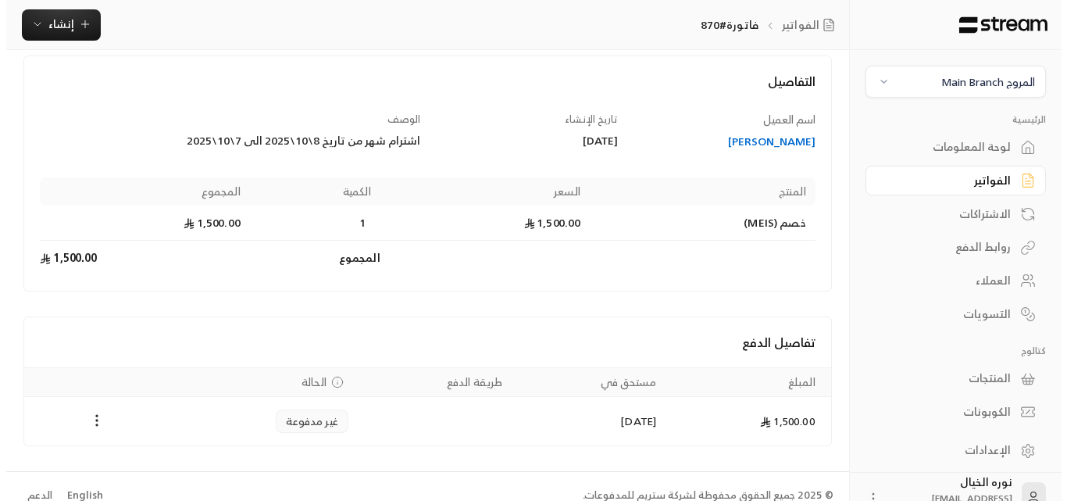
scroll to position [0, 0]
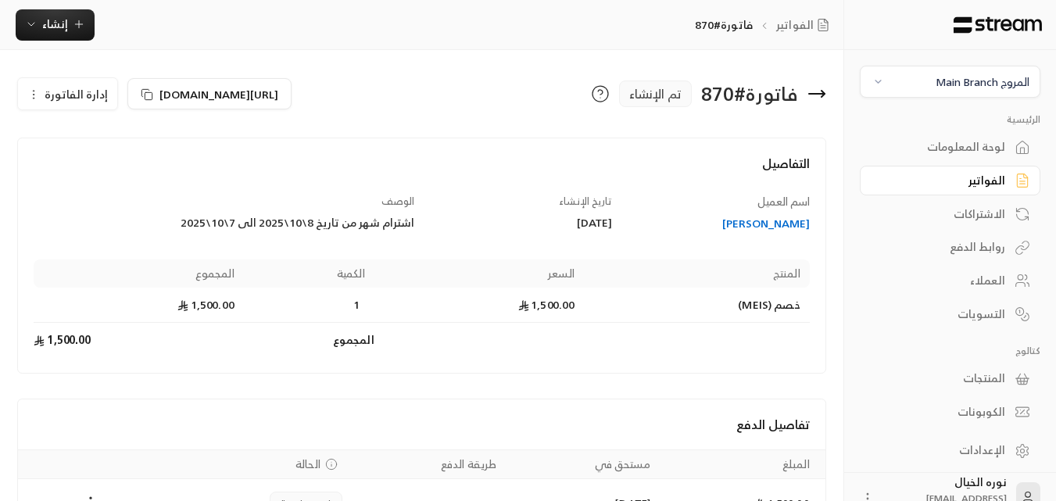
click at [85, 92] on span "إدارة الفاتورة" at bounding box center [76, 94] width 63 height 20
click at [109, 165] on span "إلغاء" at bounding box center [108, 167] width 20 height 13
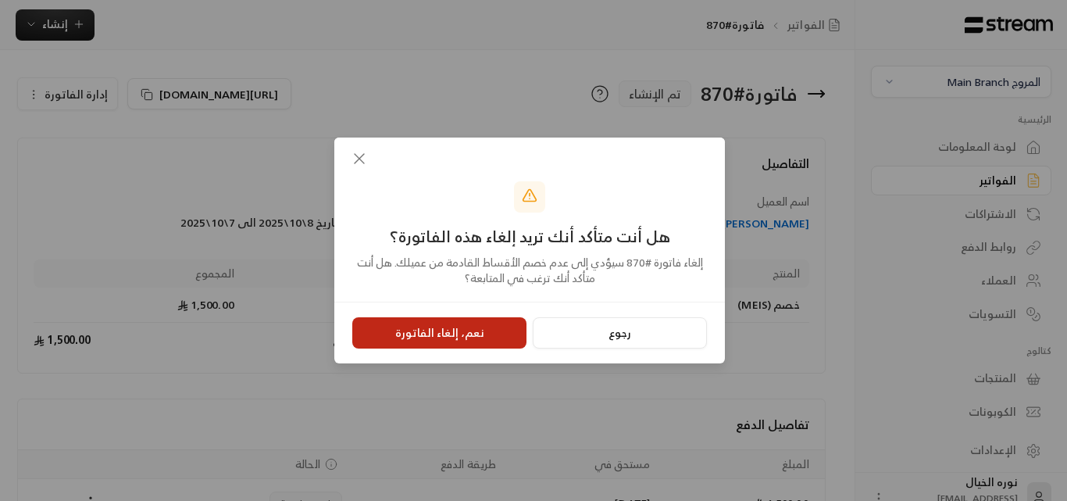
click at [452, 334] on button "نعم، إلغاء الفاتورة" at bounding box center [439, 332] width 174 height 31
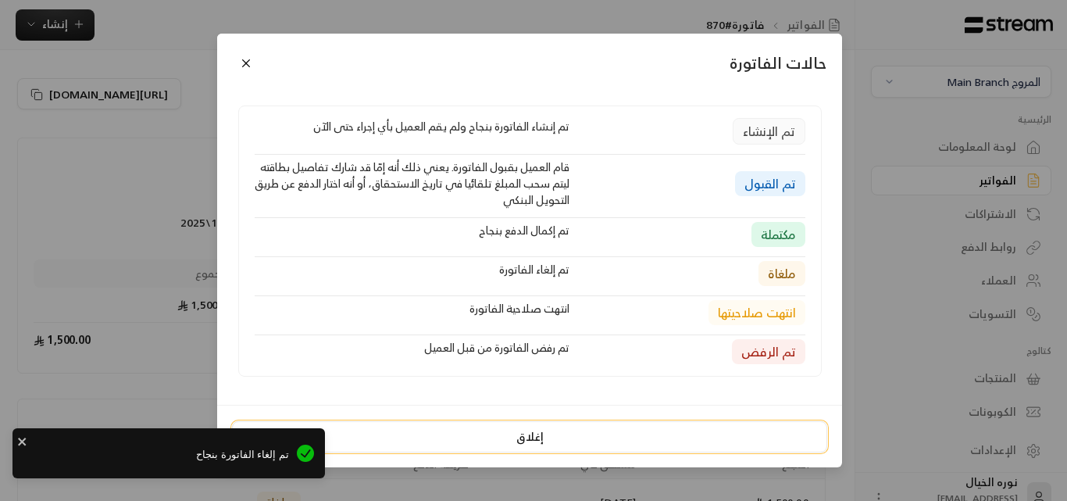
click at [542, 428] on button "إغلاق" at bounding box center [529, 436] width 595 height 31
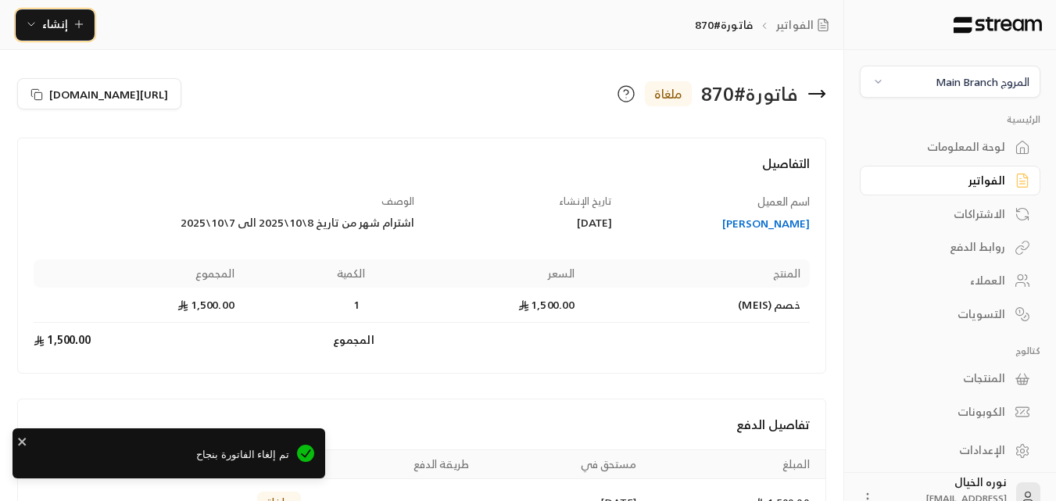
click at [77, 34] on button "إنشاء" at bounding box center [55, 24] width 79 height 31
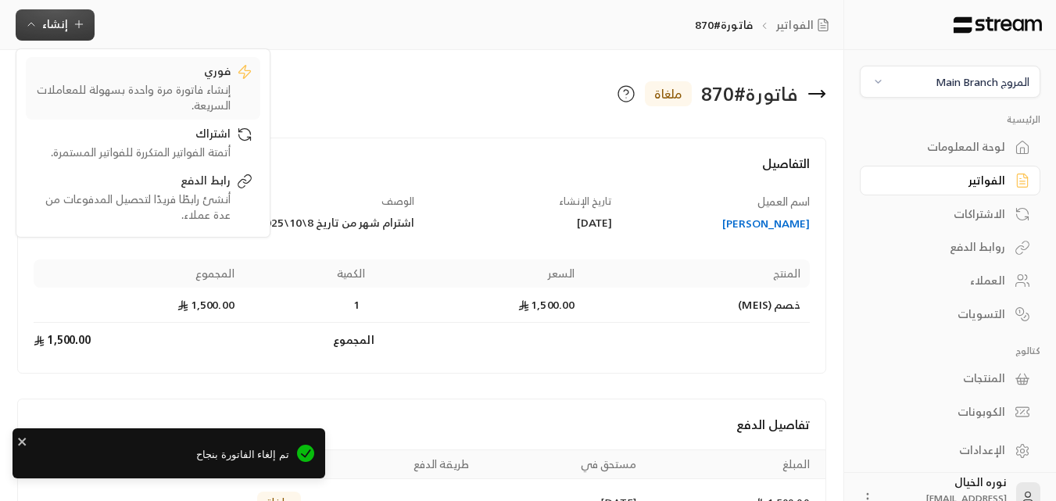
click at [180, 73] on div "فوري" at bounding box center [132, 72] width 197 height 19
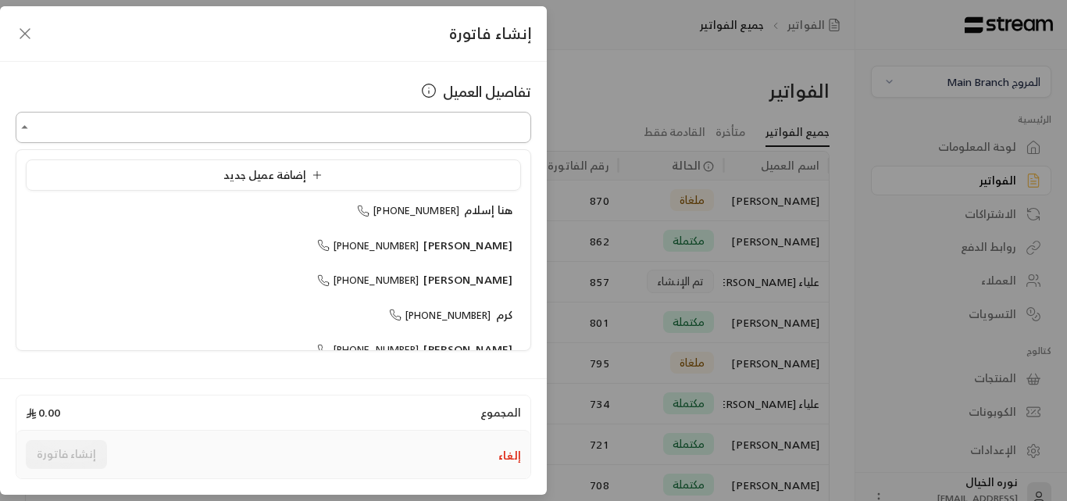
click at [484, 127] on input "اختر العميل" at bounding box center [274, 127] width 516 height 27
click at [492, 279] on span "[PERSON_NAME]" at bounding box center [467, 280] width 89 height 20
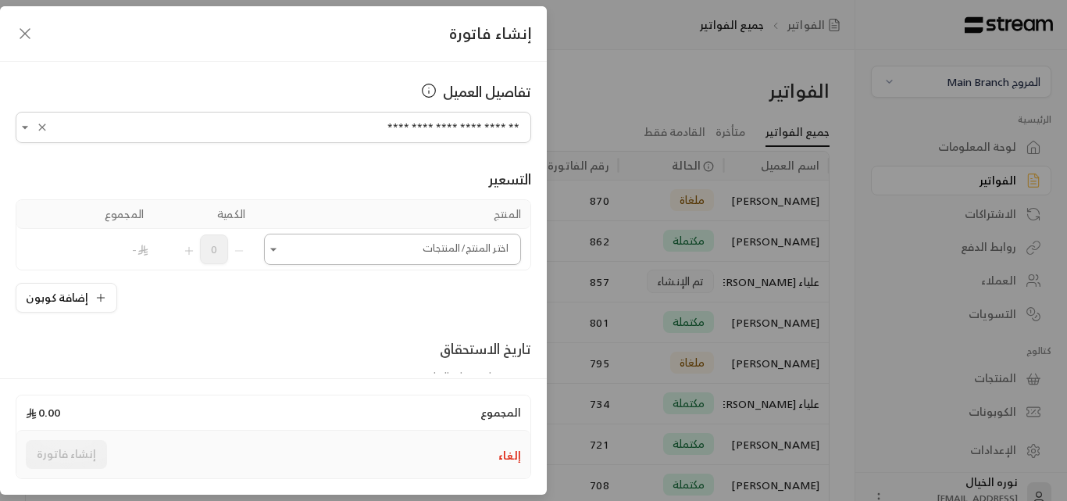
type input "**********"
click at [302, 247] on input "اختر العميل" at bounding box center [392, 249] width 257 height 27
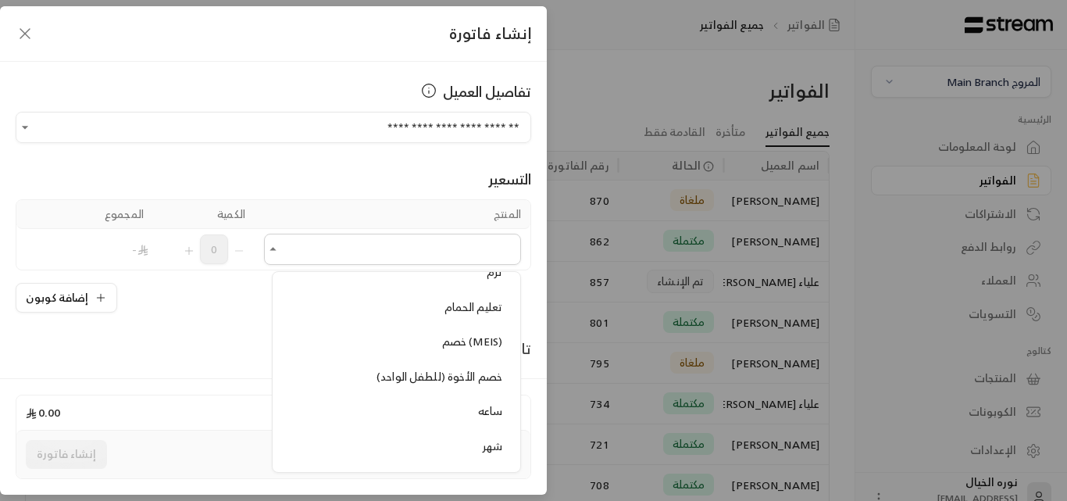
scroll to position [1641, 0]
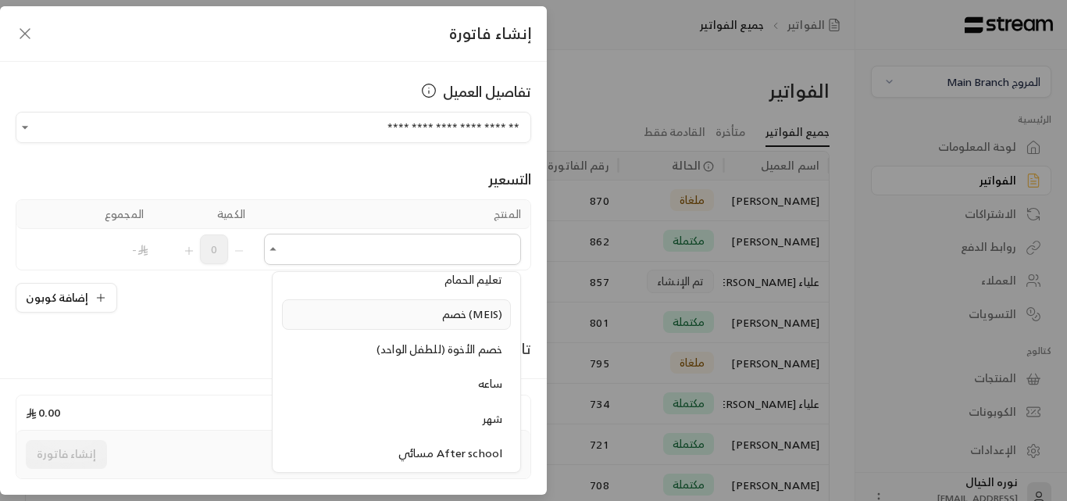
click at [473, 310] on span "خصم (MEIS)" at bounding box center [472, 314] width 60 height 20
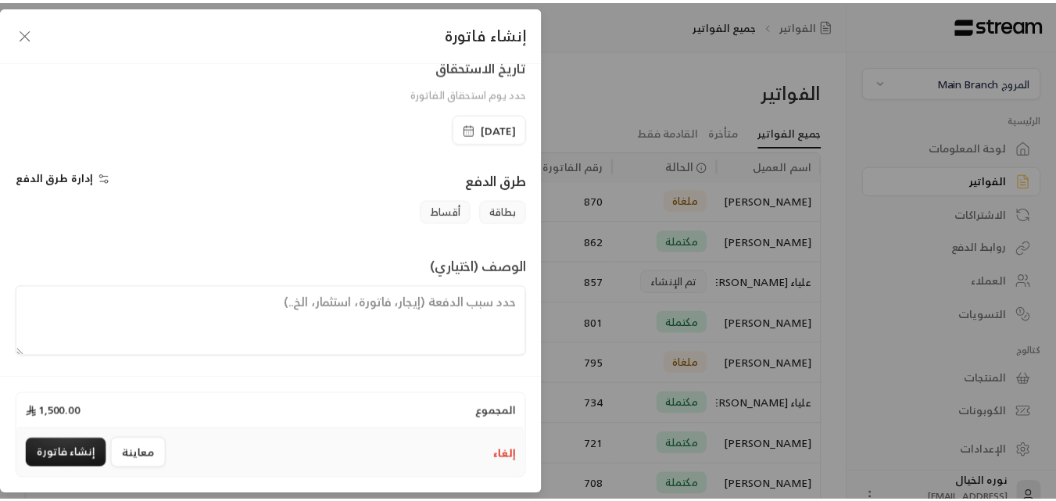
scroll to position [326, 0]
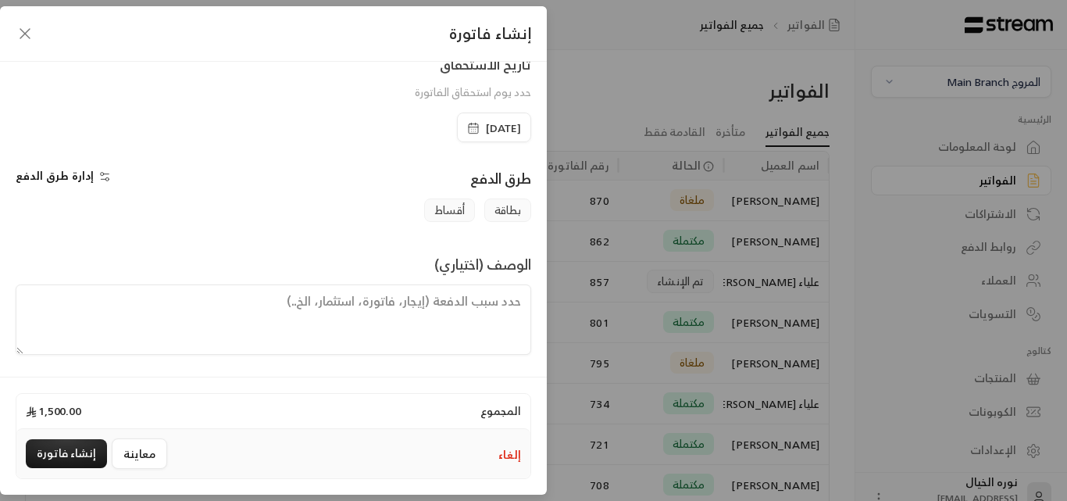
click at [467, 123] on icon "button" at bounding box center [473, 128] width 13 height 13
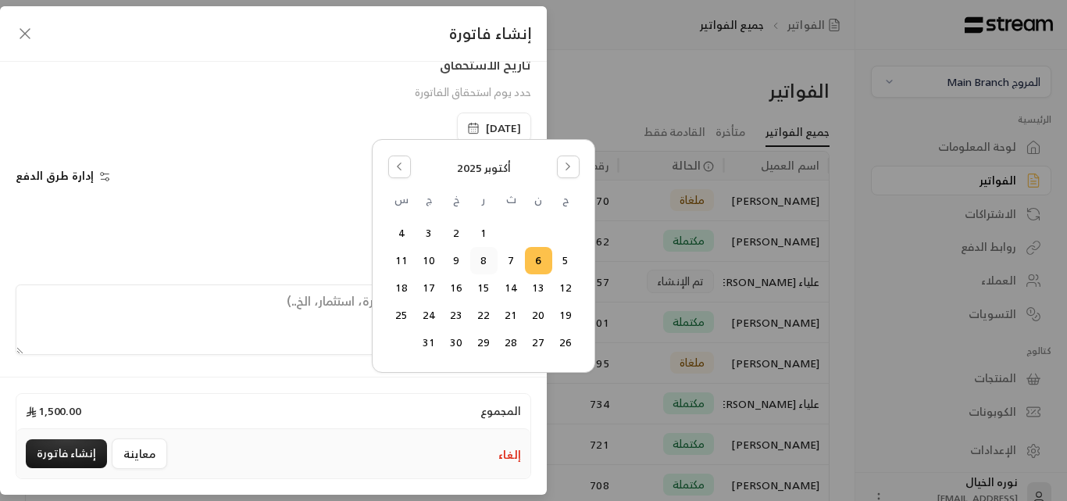
click at [480, 263] on button "8" at bounding box center [484, 261] width 26 height 26
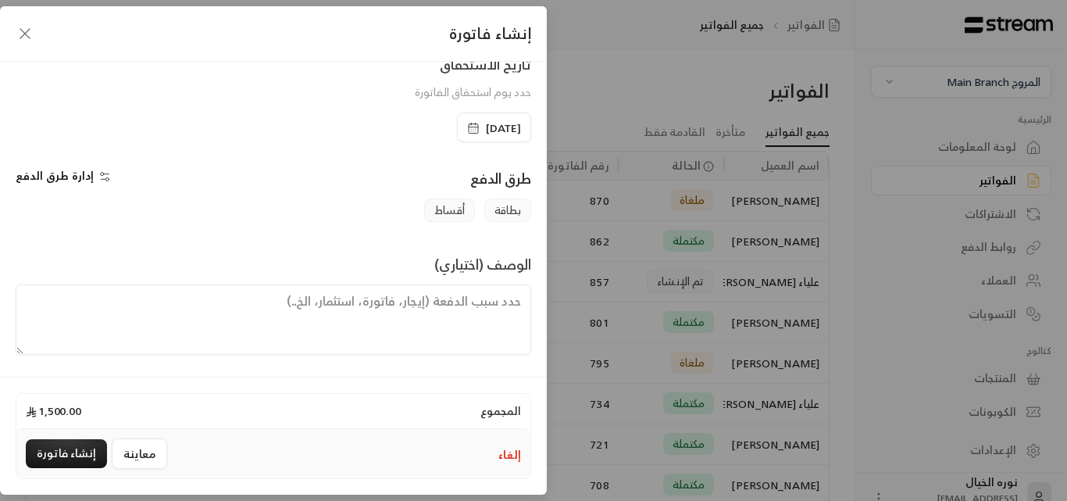
click at [483, 310] on textarea at bounding box center [274, 319] width 516 height 70
type textarea "اشتراك شهر من تاريخ 8\10\2025 الى 7\11\2025"
click at [80, 448] on button "إنشاء فاتورة" at bounding box center [66, 453] width 81 height 29
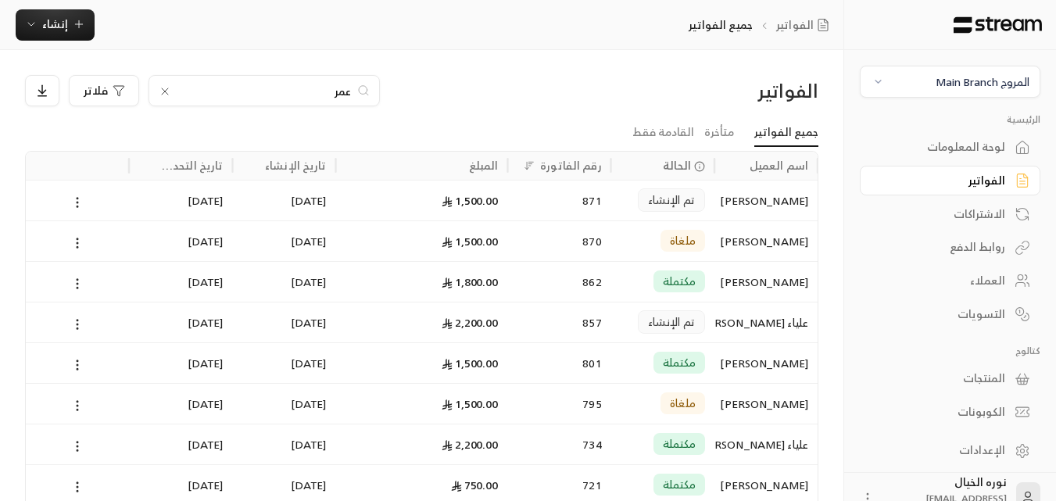
click at [314, 88] on input "عمر" at bounding box center [263, 90] width 173 height 17
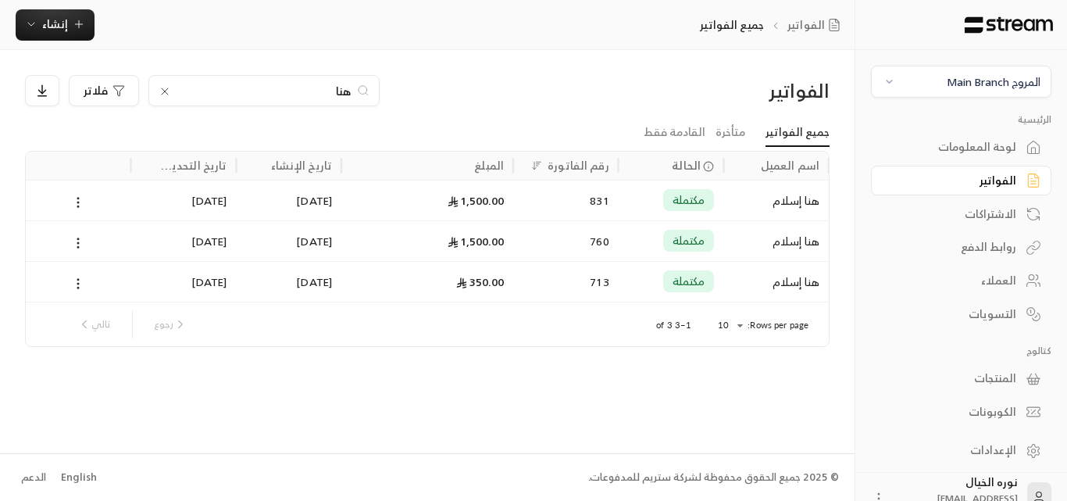
type input "هنا"
click at [788, 198] on div "هنا إسلام" at bounding box center [776, 200] width 87 height 40
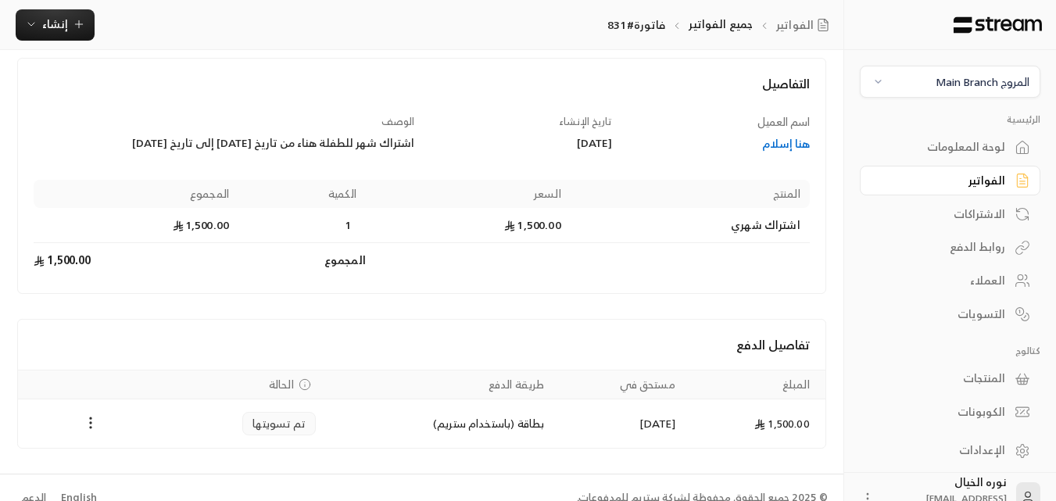
scroll to position [100, 0]
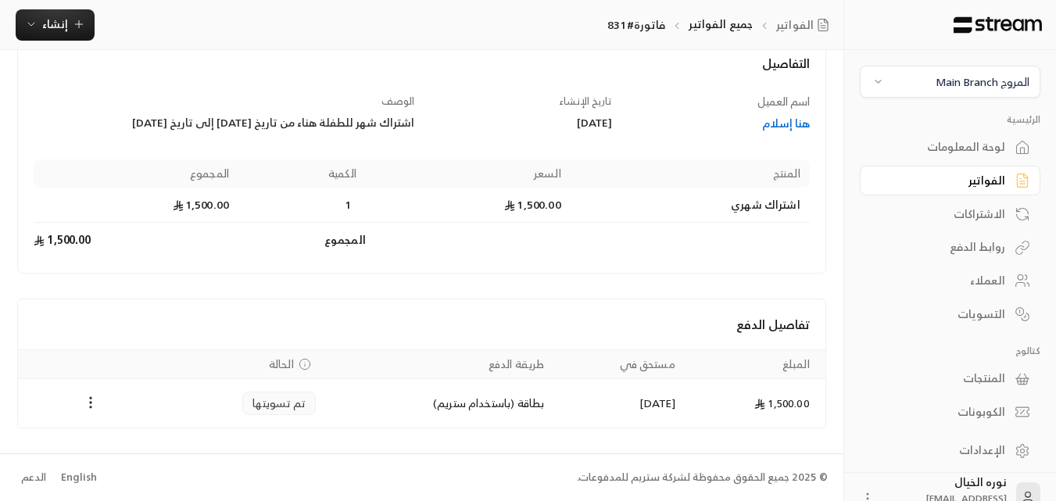
click at [786, 119] on div "هنا إسلام" at bounding box center [718, 124] width 183 height 16
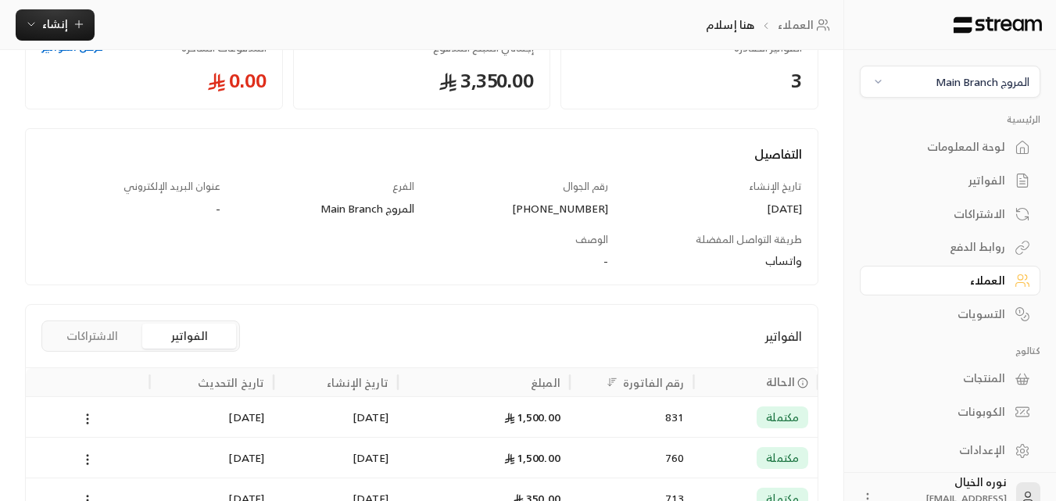
scroll to position [156, 0]
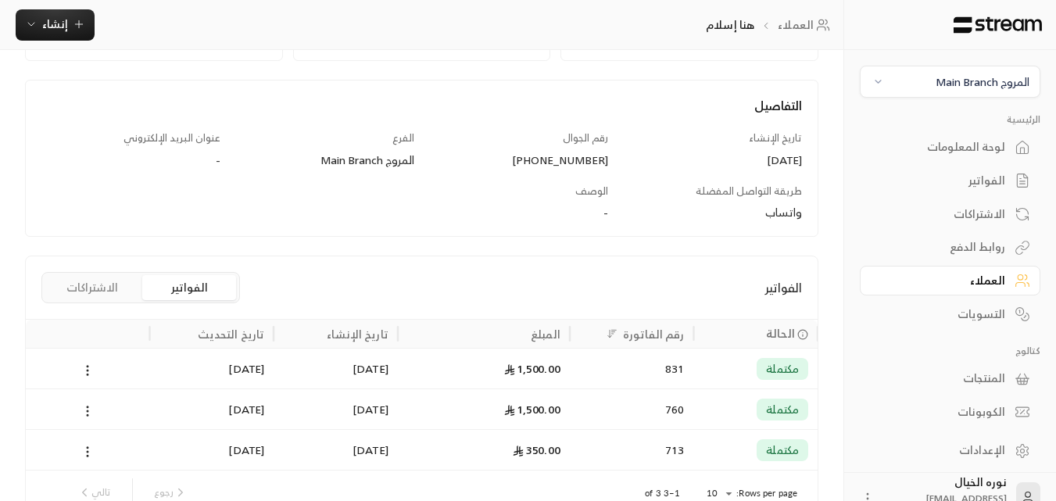
click at [446, 371] on div "1,500.00" at bounding box center [483, 368] width 153 height 40
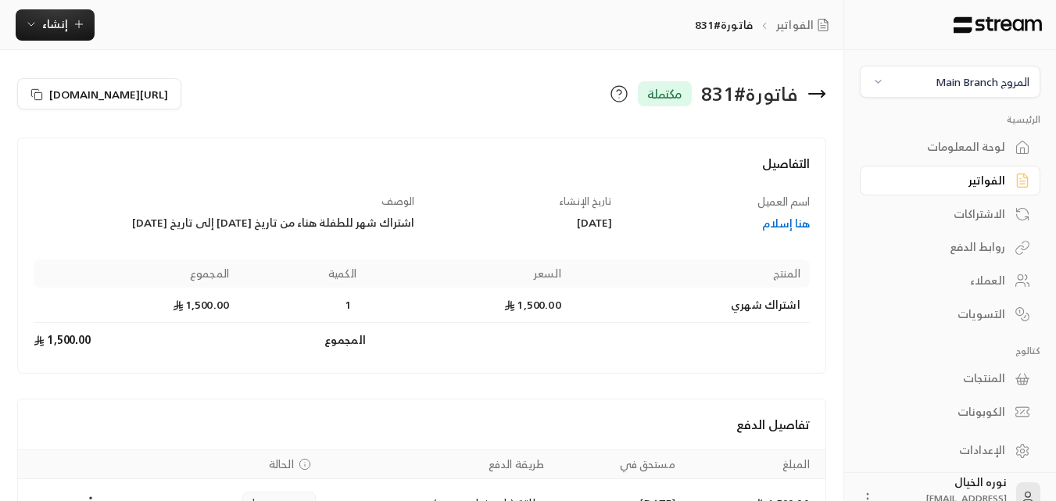
click at [995, 284] on div "العملاء" at bounding box center [942, 281] width 126 height 16
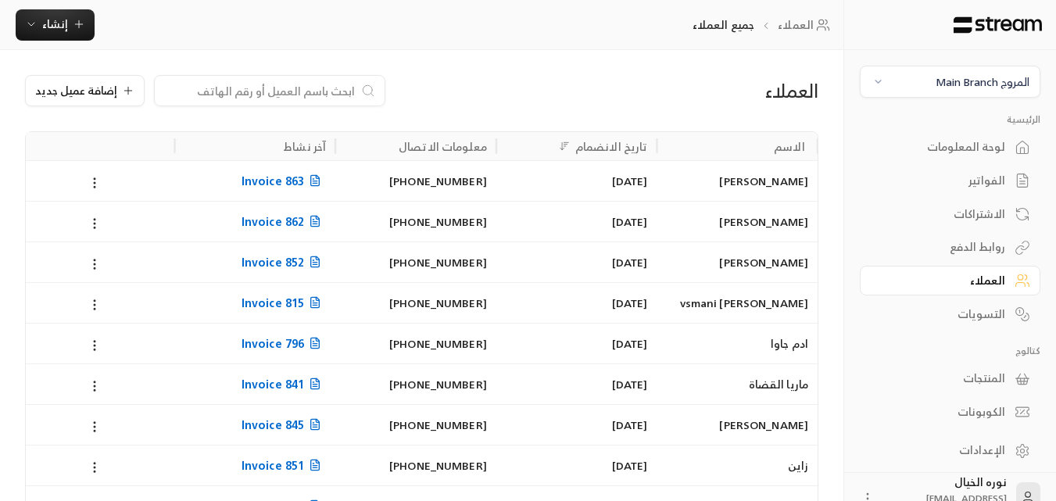
click at [315, 94] on input at bounding box center [259, 90] width 191 height 17
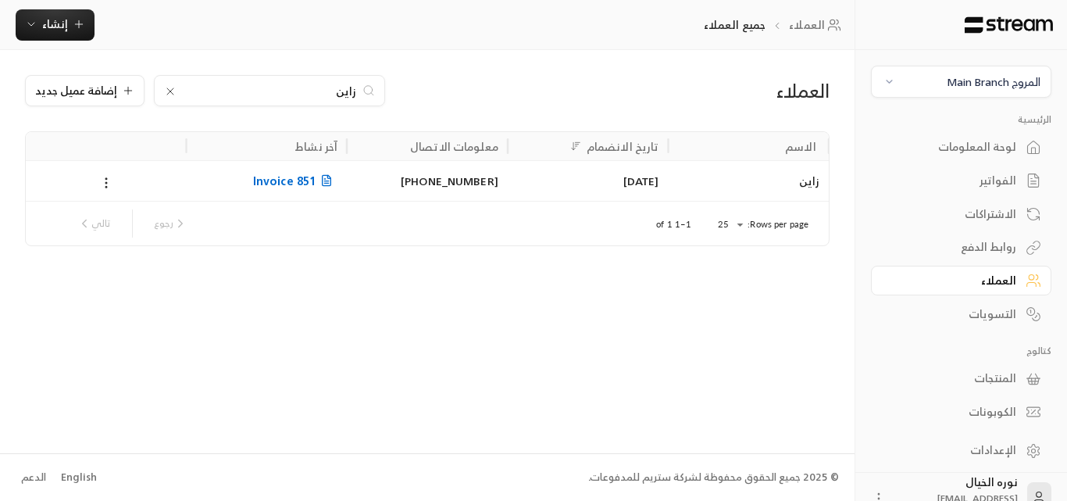
type input "زاين"
click at [561, 179] on div "[DATE]" at bounding box center [588, 181] width 142 height 40
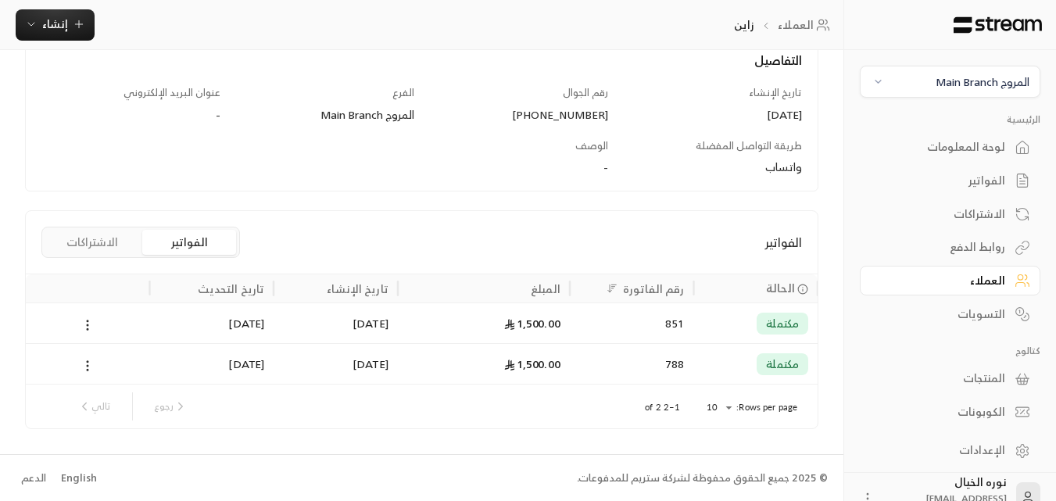
scroll to position [202, 0]
click at [639, 323] on div "851" at bounding box center [631, 322] width 105 height 40
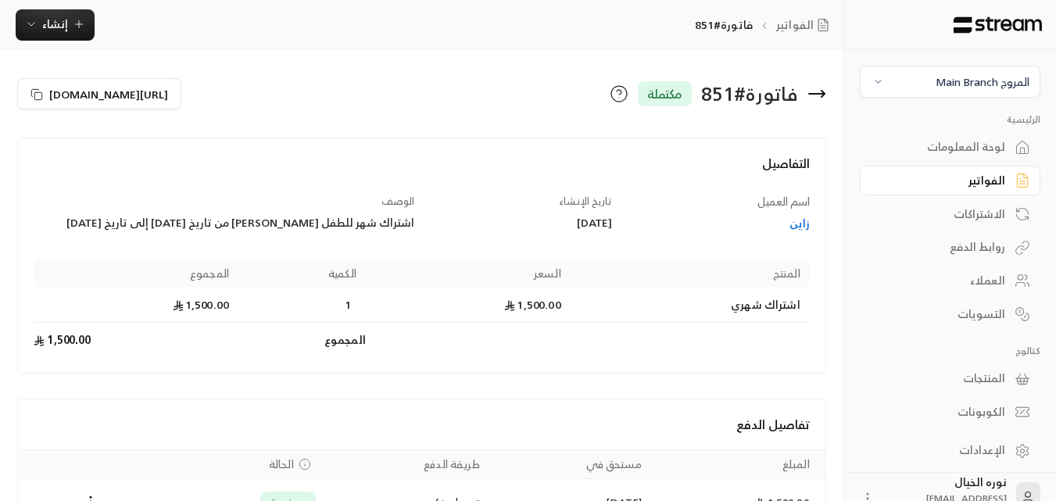
click at [993, 278] on div "العملاء" at bounding box center [942, 281] width 126 height 16
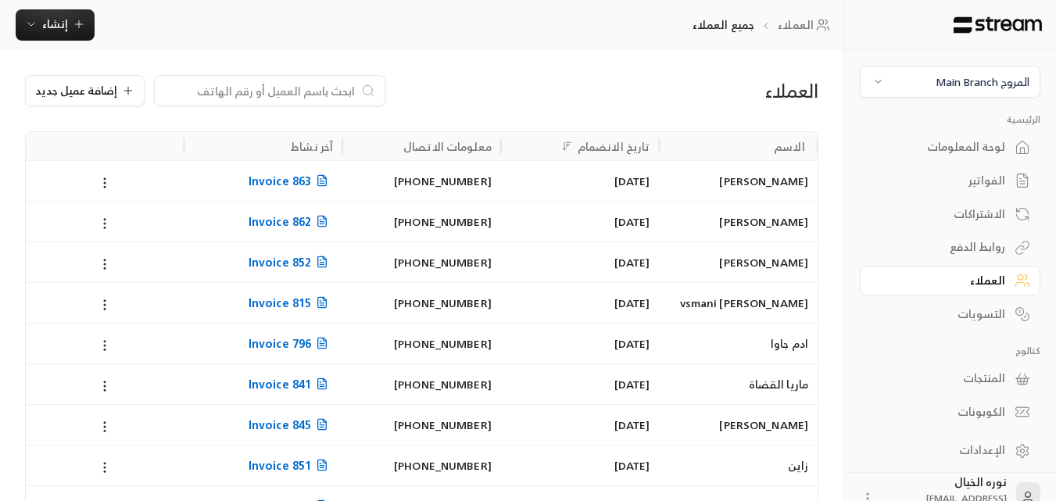
click at [327, 89] on input at bounding box center [259, 90] width 191 height 17
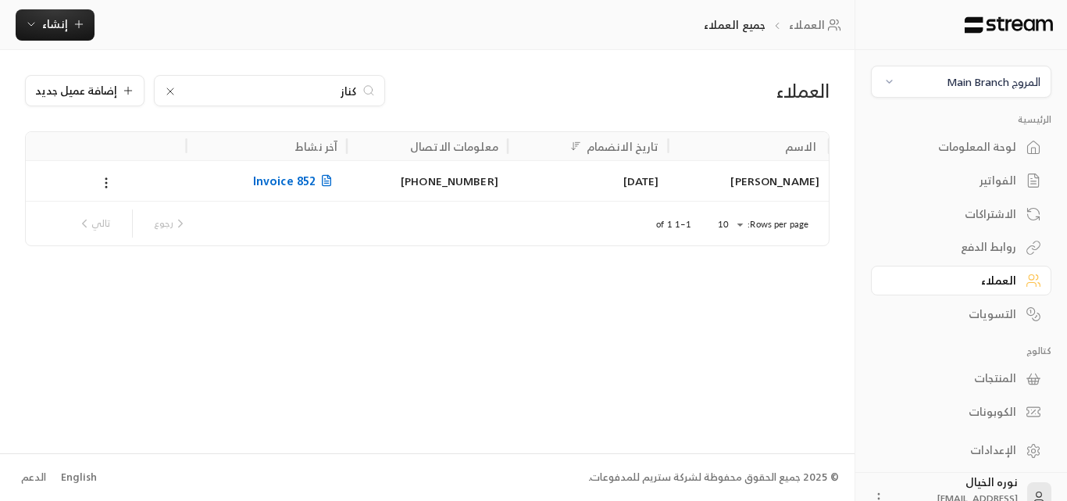
click at [327, 89] on input "كناز" at bounding box center [269, 90] width 173 height 17
click at [98, 91] on span "إضافة عميل جديد" at bounding box center [76, 90] width 82 height 11
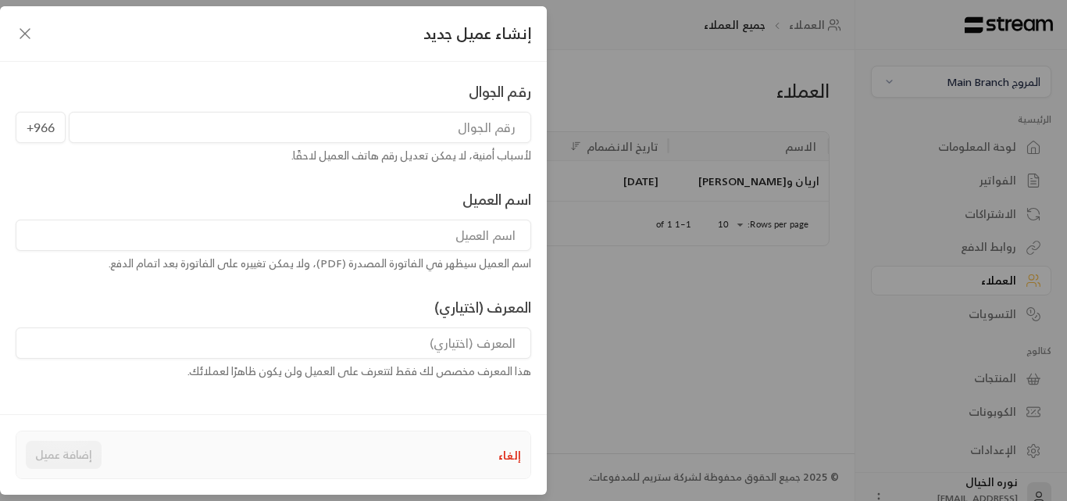
click at [24, 31] on icon "button" at bounding box center [25, 33] width 19 height 19
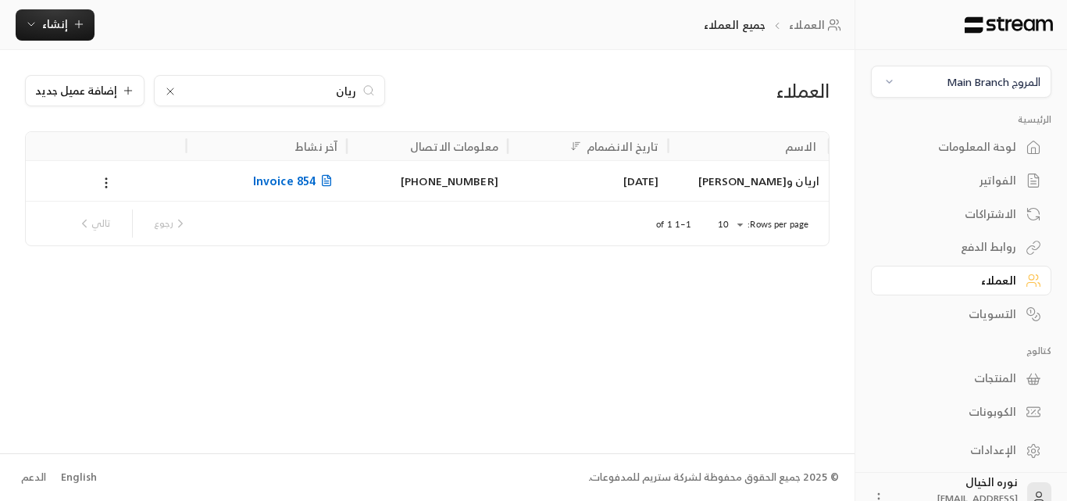
click at [333, 93] on input "ريان" at bounding box center [269, 90] width 173 height 17
type input "الطمر"
click at [698, 176] on div "[PERSON_NAME]" at bounding box center [748, 181] width 142 height 40
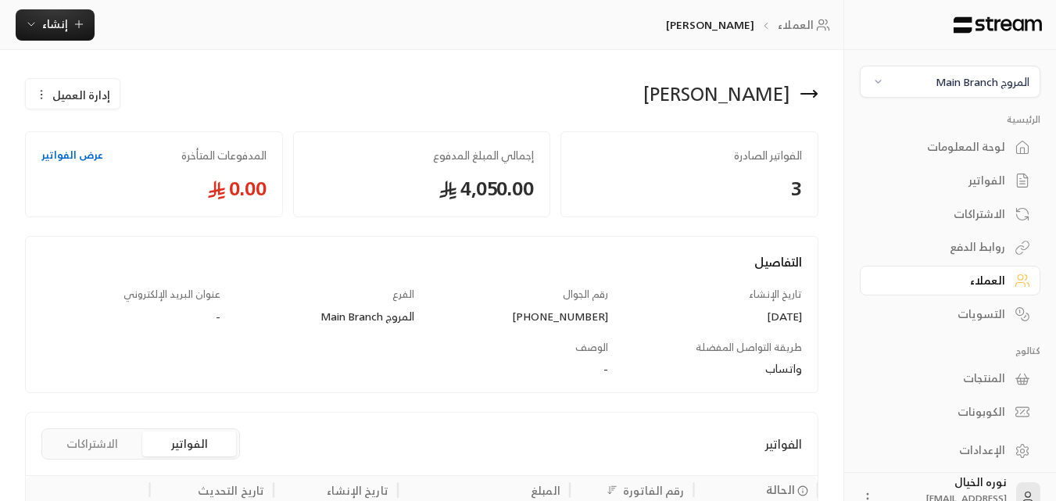
click at [80, 98] on span "إدارة العميل" at bounding box center [81, 95] width 58 height 16
click at [102, 138] on span "تعديل" at bounding box center [110, 140] width 29 height 13
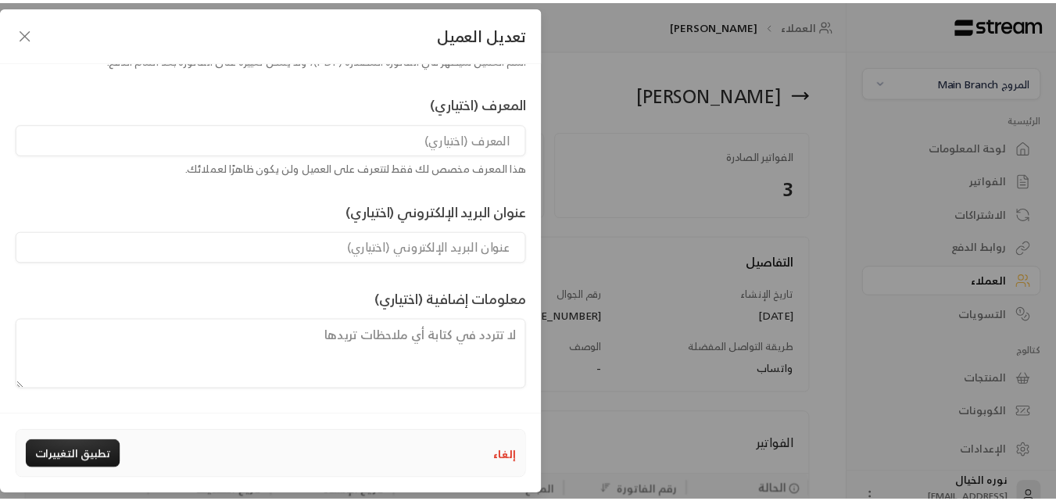
scroll to position [126, 0]
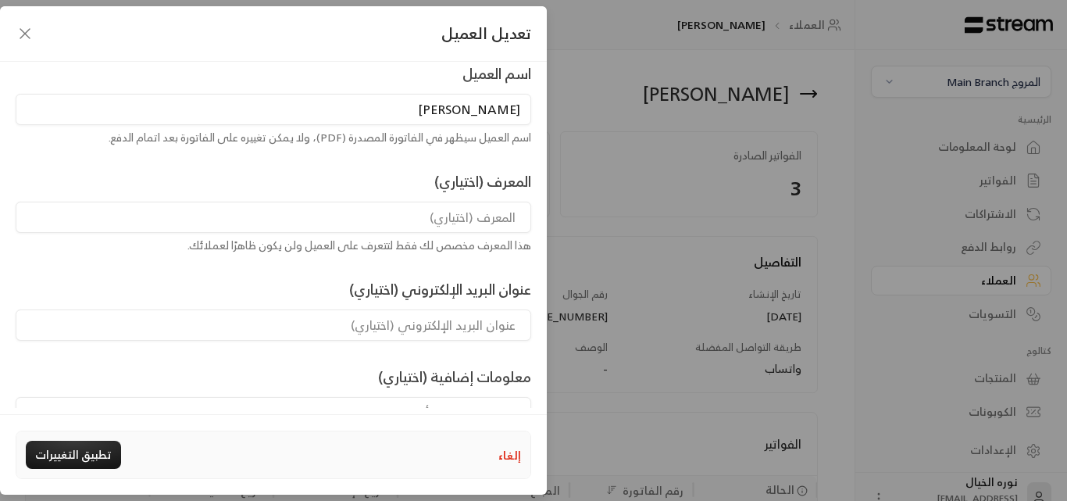
click at [492, 245] on div "هذا المعرف مخصص لك فقط لتتعرف على العميل ولن يكون ظاهرًا لعملائك." at bounding box center [274, 246] width 516 height 16
click at [491, 218] on input at bounding box center [274, 217] width 516 height 31
type input "ر"
type input "واخوه [PERSON_NAME]"
click at [88, 462] on button "تطبيق التغييرات" at bounding box center [73, 455] width 95 height 28
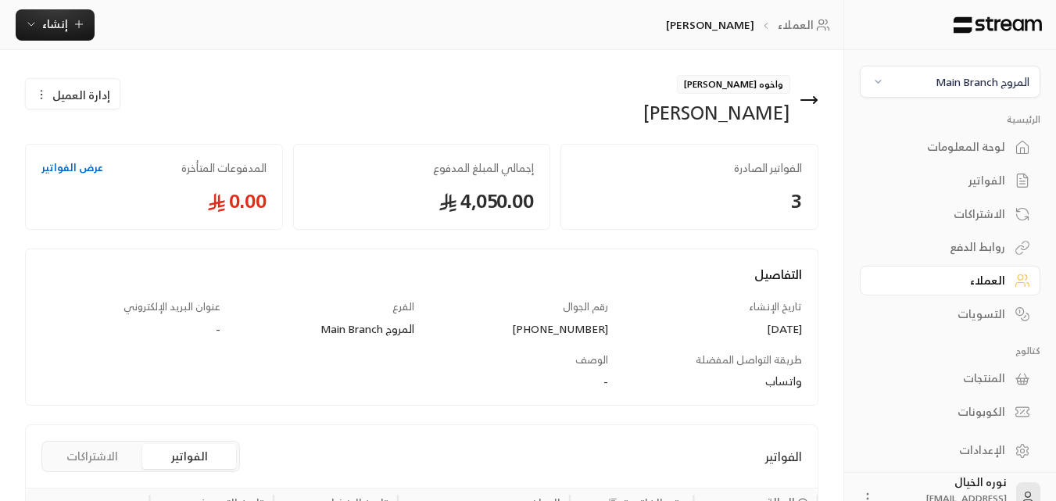
click at [974, 132] on link "لوحة المعلومات" at bounding box center [949, 147] width 180 height 30
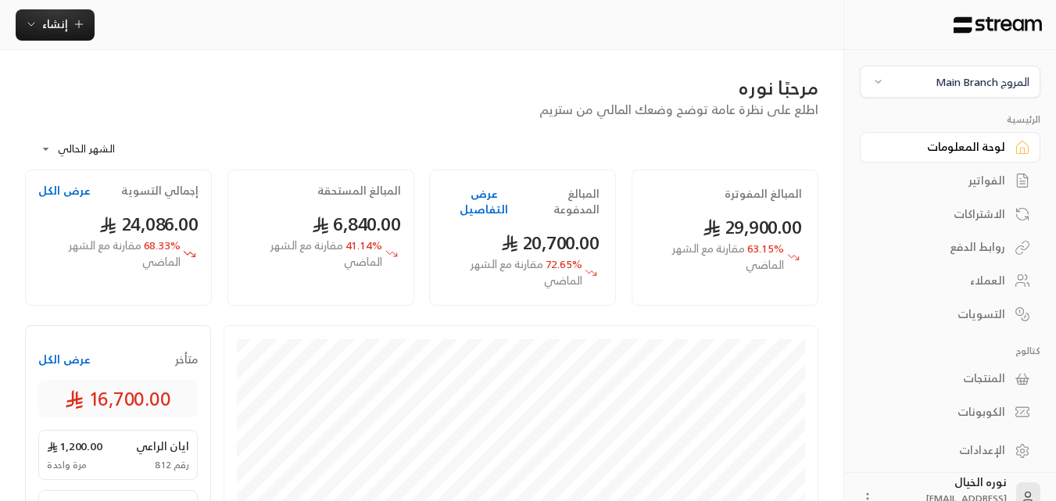
click at [979, 91] on button "المروج Main Branch" at bounding box center [949, 82] width 180 height 32
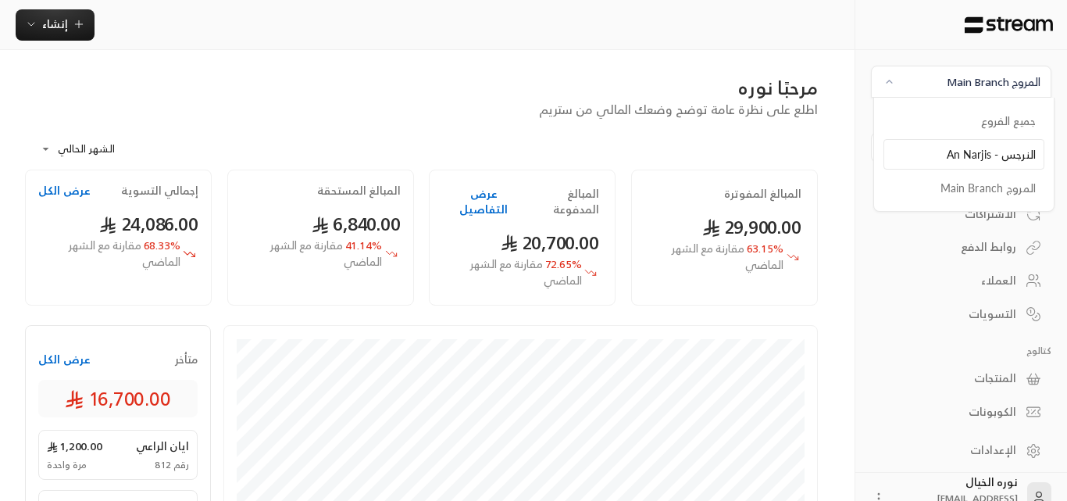
click at [1016, 156] on li "النرجس - An Narjis" at bounding box center [964, 154] width 161 height 30
